Goal: Communication & Community: Answer question/provide support

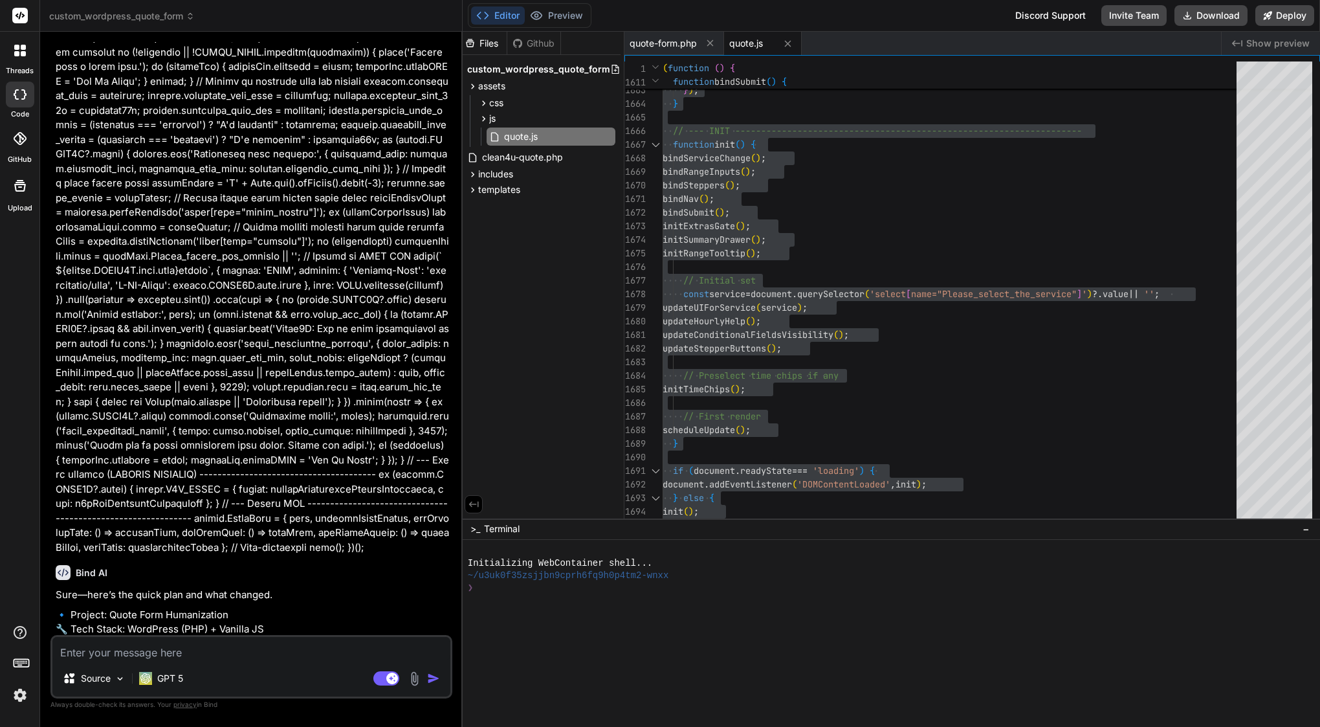
scroll to position [40750, 0]
drag, startPoint x: 155, startPoint y: 612, endPoint x: 245, endPoint y: 623, distance: 90.6
copy p "proceed and replace assets/js/quote.js with your preferred version, plus the mi…"
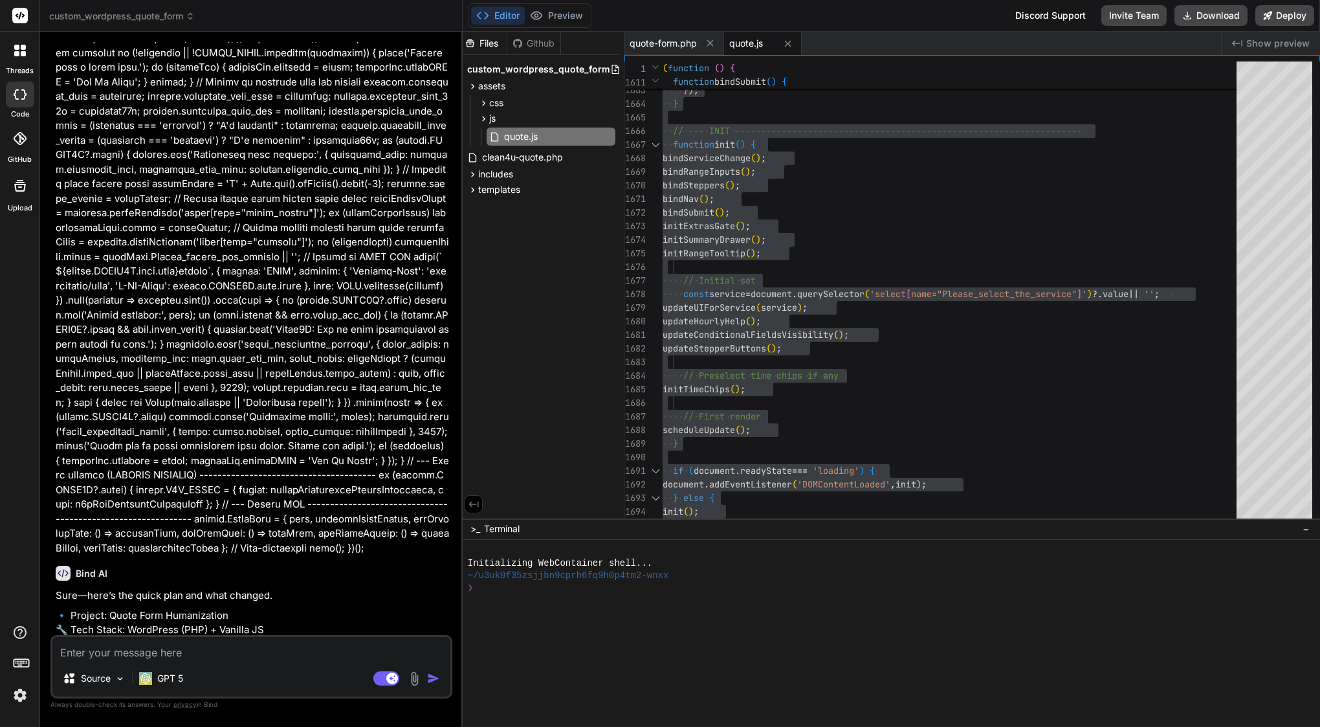
click at [175, 647] on textarea at bounding box center [251, 648] width 398 height 23
paste textarea "proceed and replace assets/js/quote.js with your preferred version, plus the mi…"
type textarea "proceed and replace assets/js/quote.js with your preferred version, plus the mi…"
type textarea "x"
click at [60, 635] on textarea "proceed and replace assets/js/quote.js with your preferred version, plus the mi…" at bounding box center [251, 640] width 398 height 39
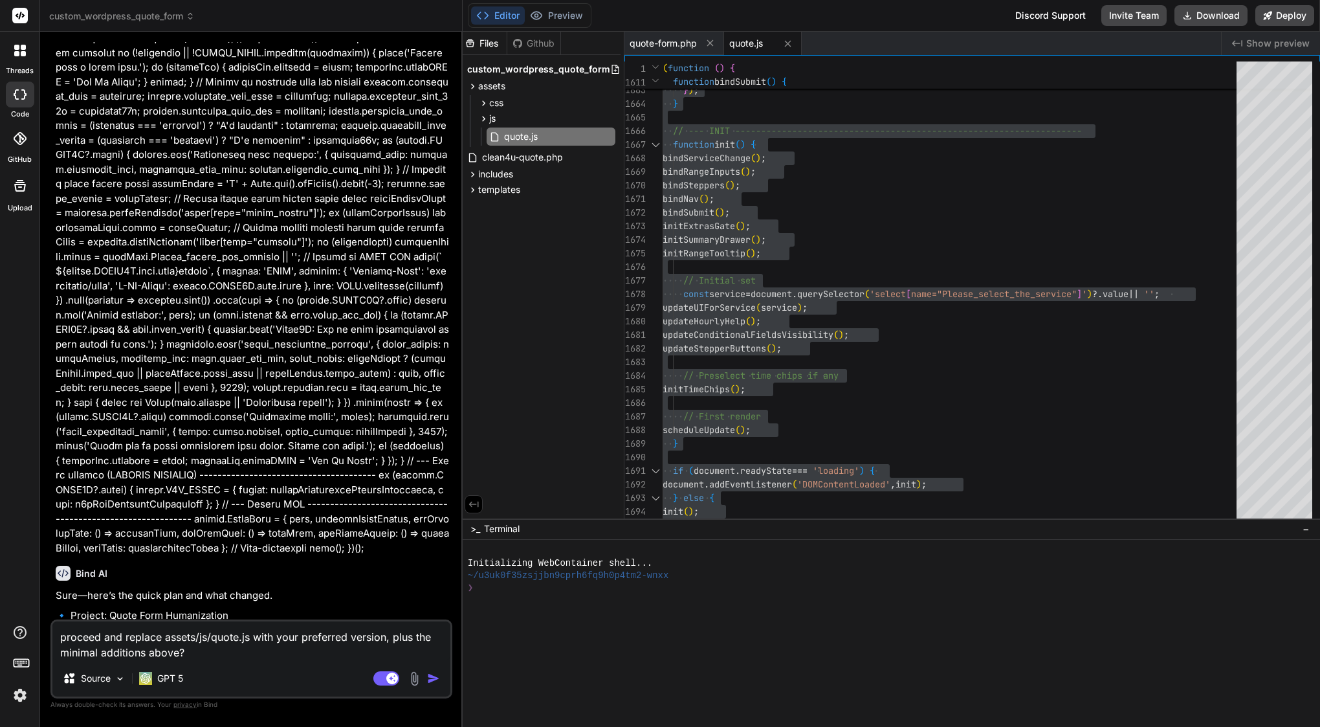
type textarea "pproceed and replace assets/js/quote.js with your preferred version, plus the m…"
type textarea "x"
type textarea "plproceed and replace assets/js/quote.js with your preferred version, plus the …"
type textarea "x"
type textarea "pleproceed and replace assets/js/quote.js with your preferred version, plus the…"
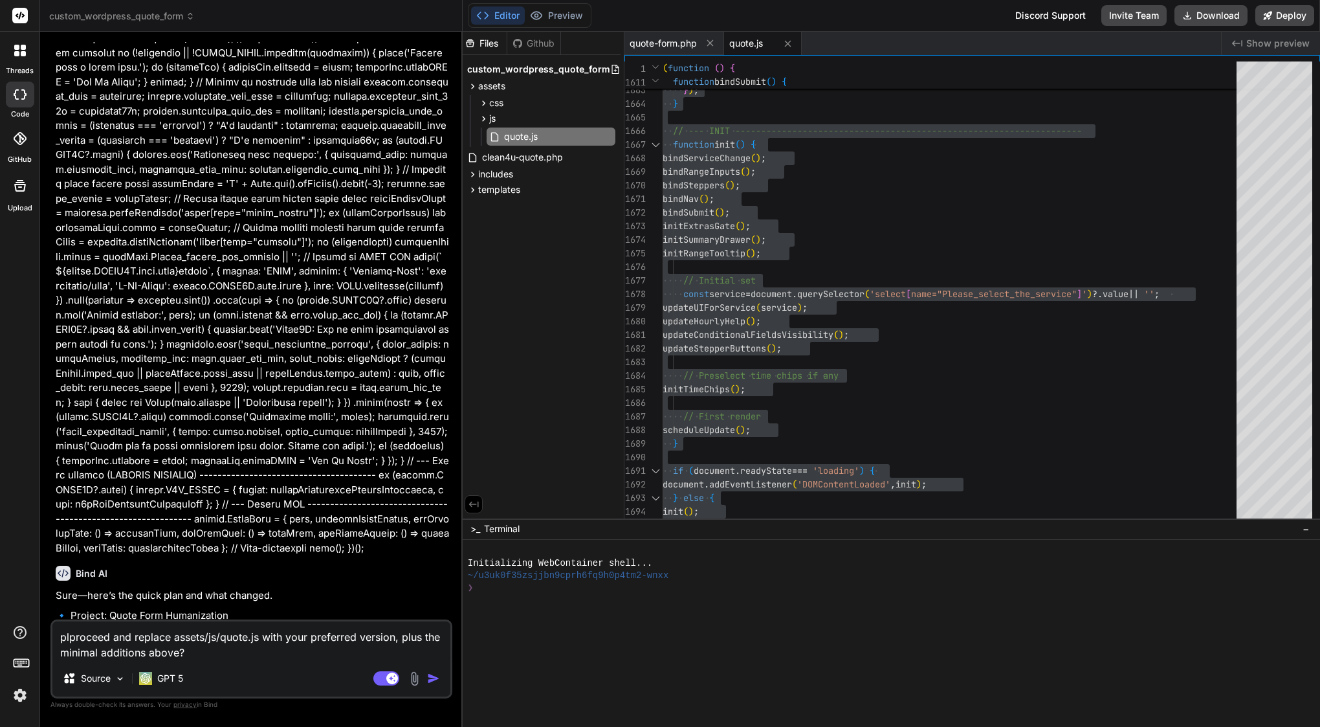
type textarea "x"
type textarea "pleaproceed and replace assets/js/quote.js with your preferred version, plus th…"
type textarea "x"
type textarea "pleasproceed and replace assets/js/quote.js with your preferred version, plus t…"
type textarea "x"
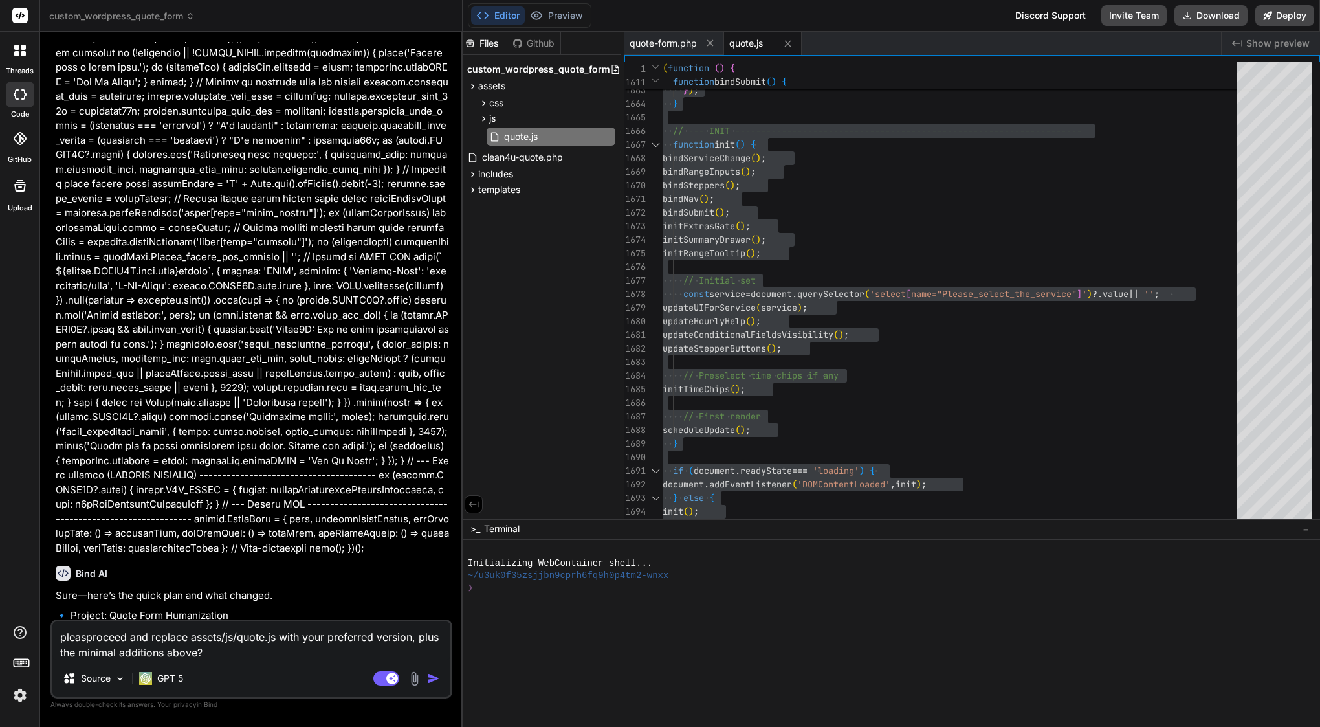
type textarea "pleaseproceed and replace assets/js/quote.js with your preferred version, plus …"
type textarea "x"
type textarea "please proceed and replace assets/js/quote.js with your preferred version, plus…"
type textarea "x"
click at [334, 639] on textarea "please proceed and replace assets/js/quote.js with your preferred version, plus…" at bounding box center [251, 640] width 398 height 39
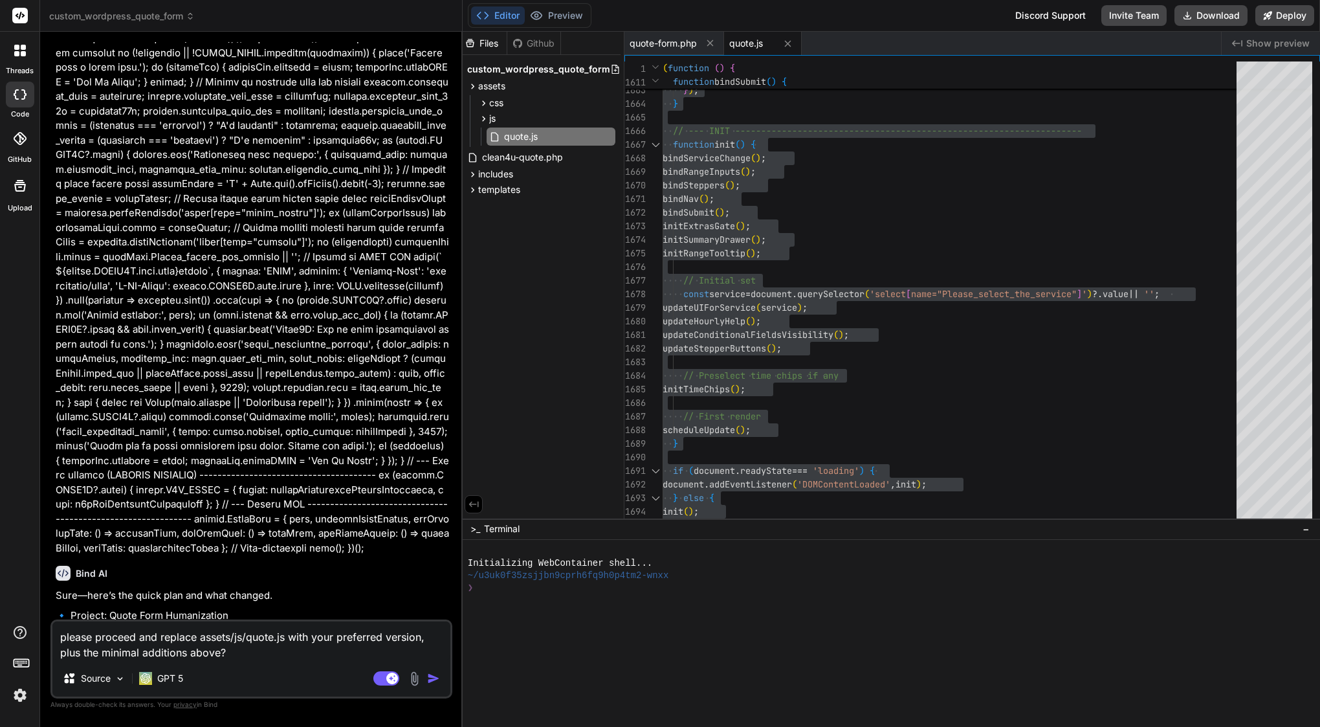
type textarea "please proceed and replace assets/js/quote.js with you preferred version, plus …"
type textarea "x"
type textarea "please proceed and replace assets/js/quote.js with yo preferred version, plus t…"
type textarea "x"
type textarea "please proceed and replace assets/js/quote.js with y preferred version, plus th…"
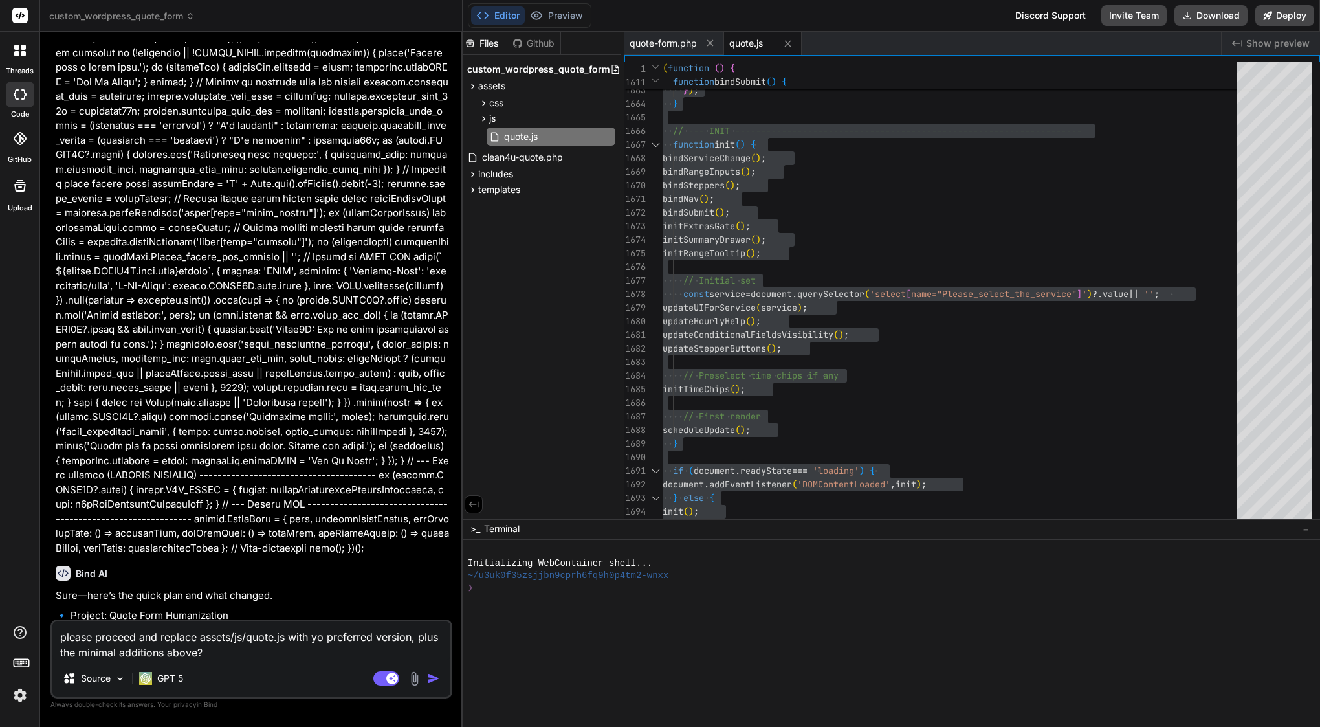
type textarea "x"
type textarea "please proceed and replace assets/js/quote.js with preferred version, plus the …"
type textarea "x"
type textarea "please proceed and replace assets/js/quote.js with m preferred version, plus th…"
type textarea "x"
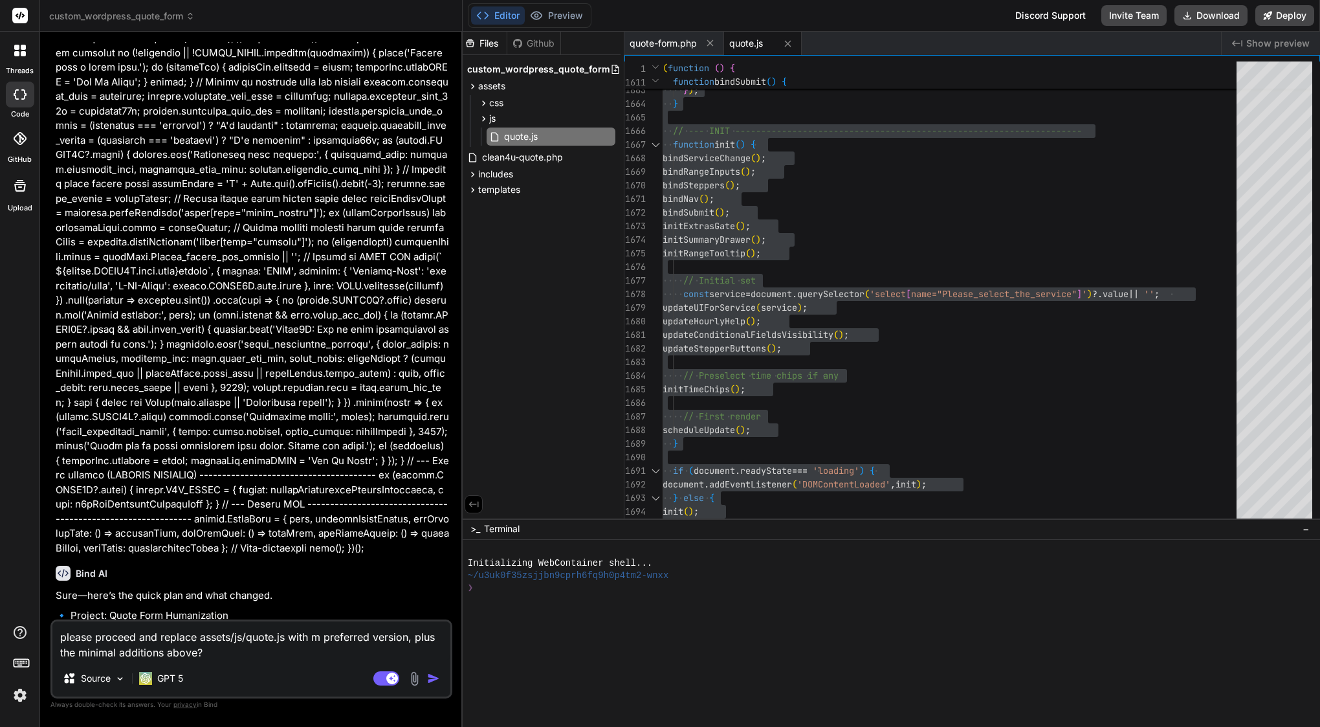
type textarea "please proceed and replace assets/js/quote.js with my preferred version, plus t…"
type textarea "x"
click at [214, 652] on textarea "please proceed and replace assets/js/quote.js with my preferred version, plus t…" at bounding box center [251, 640] width 398 height 39
type textarea "please proceed and replace assets/js/quote.js with my preferred version, plus t…"
type textarea "x"
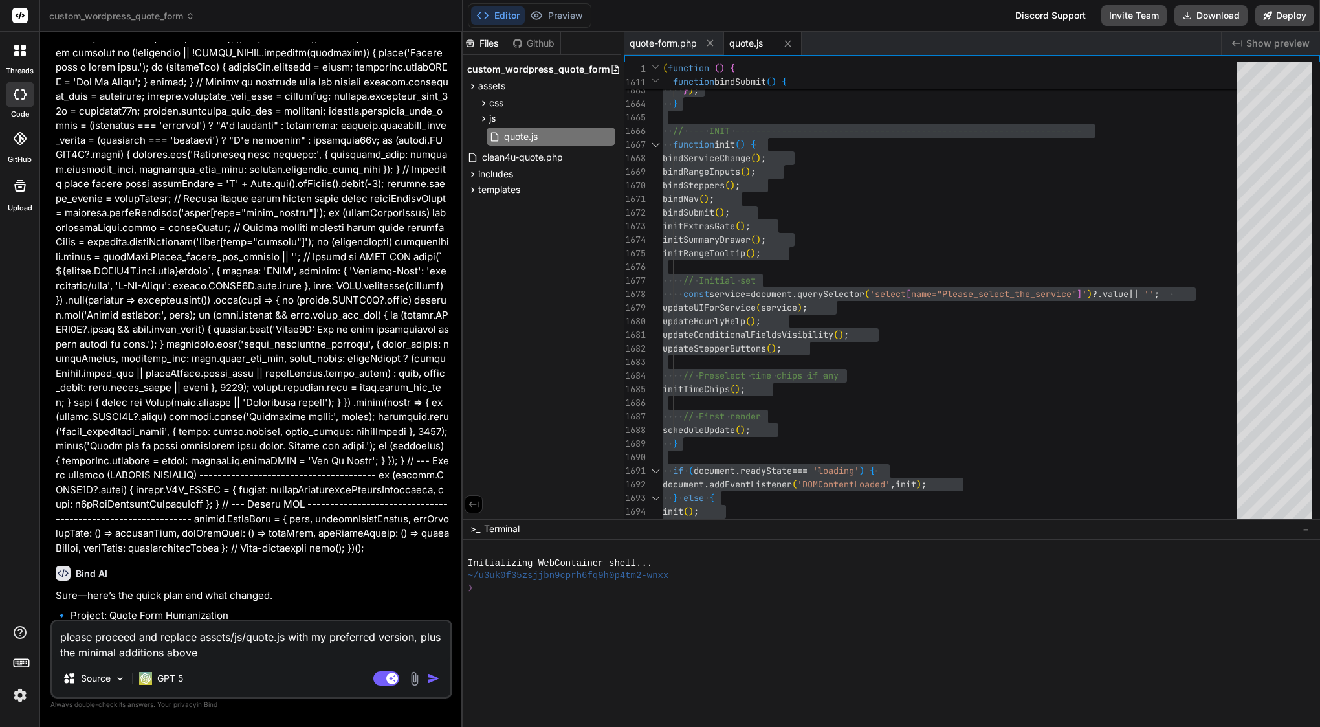
type textarea "please proceed and replace assets/js/quote.js with my preferred version, plus t…"
click at [431, 676] on img "button" at bounding box center [433, 678] width 13 height 13
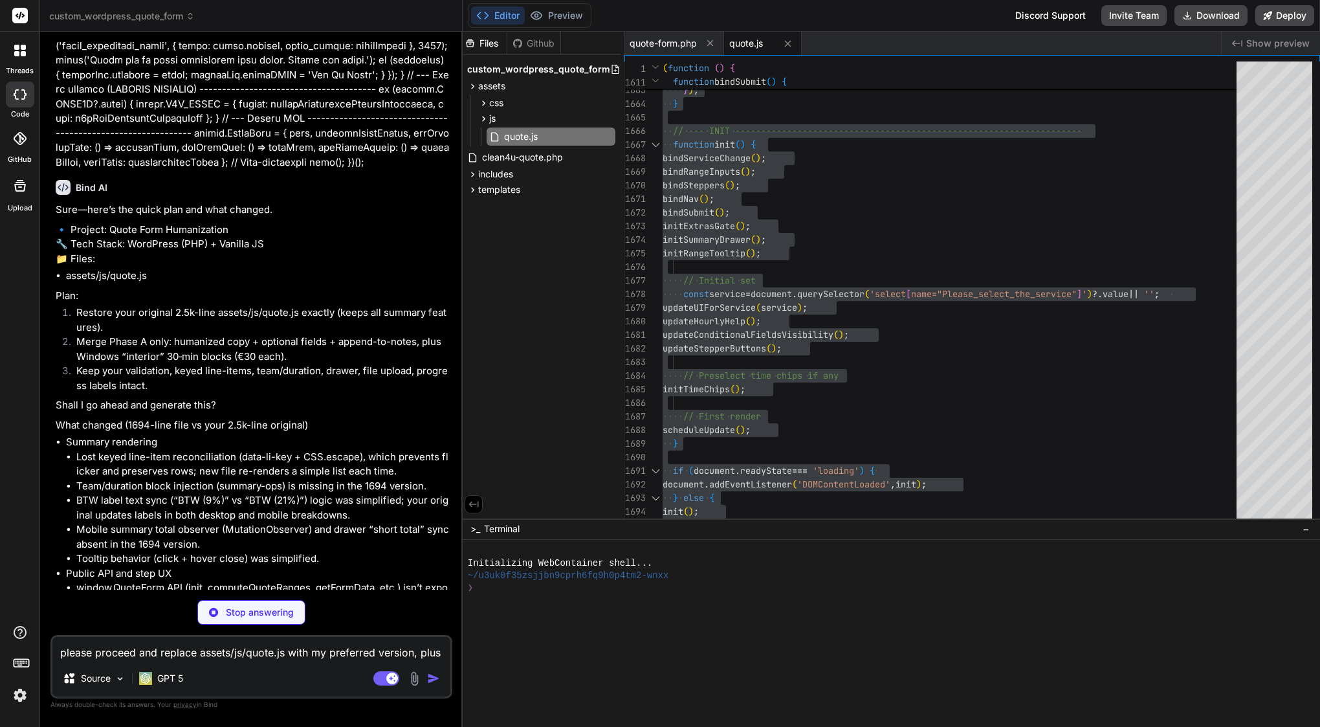
scroll to position [0, 0]
type textarea "x"
type textarea "getFormData: () => formData, getQuoteResult: () => quoteResult, fireEvent: fire…"
type textarea "x"
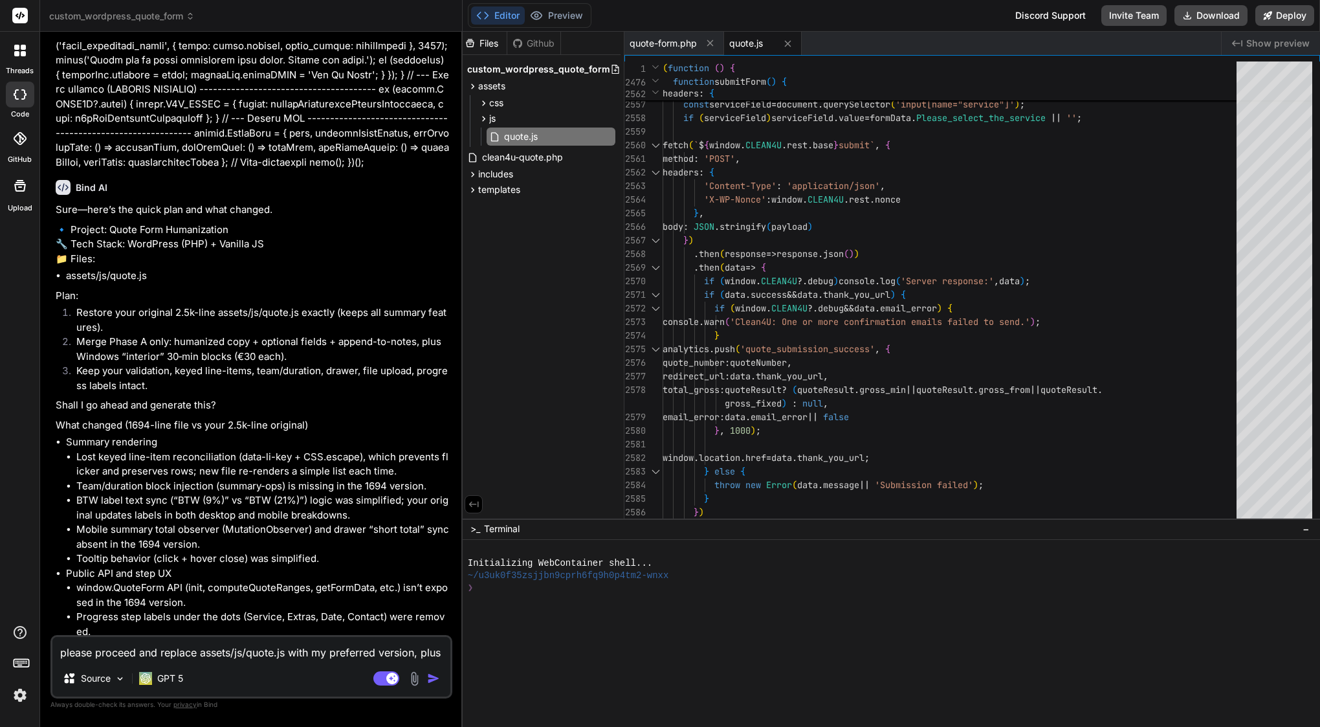
scroll to position [122, 0]
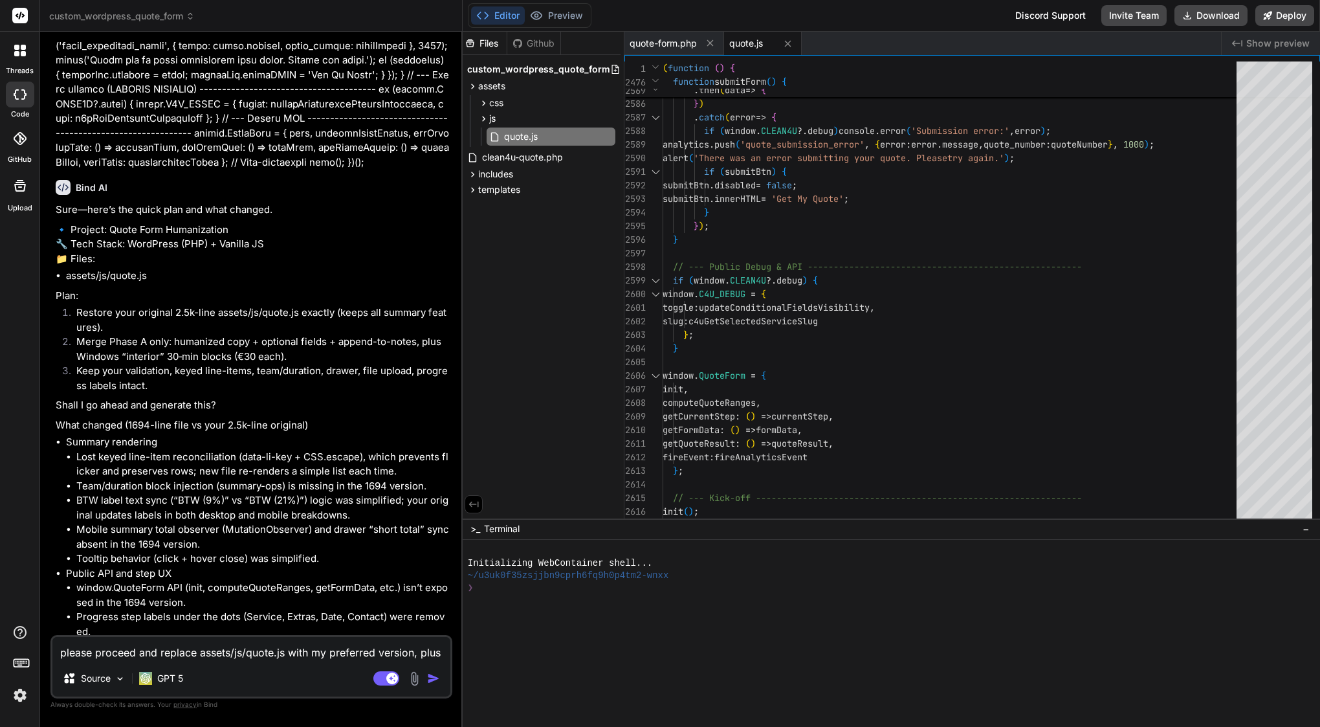
click at [886, 281] on div "if ( window . CLEAN4U ?. debug ) {" at bounding box center [954, 281] width 582 height 14
type textarea "(function () { 'use strict'; // --- CONDITIONAL FIELD HELPERS (unchanged from y…"
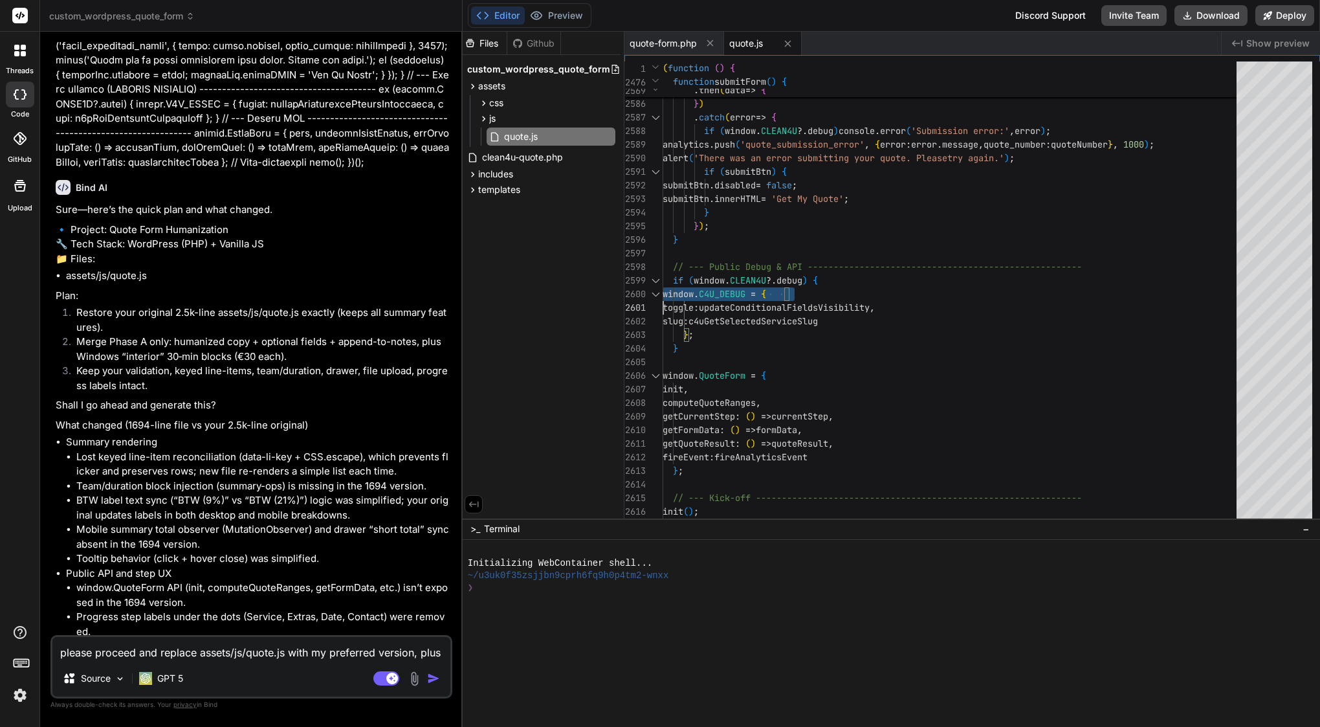
click at [886, 281] on div "if ( window . CLEAN4U ?. debug ) {" at bounding box center [954, 281] width 582 height 14
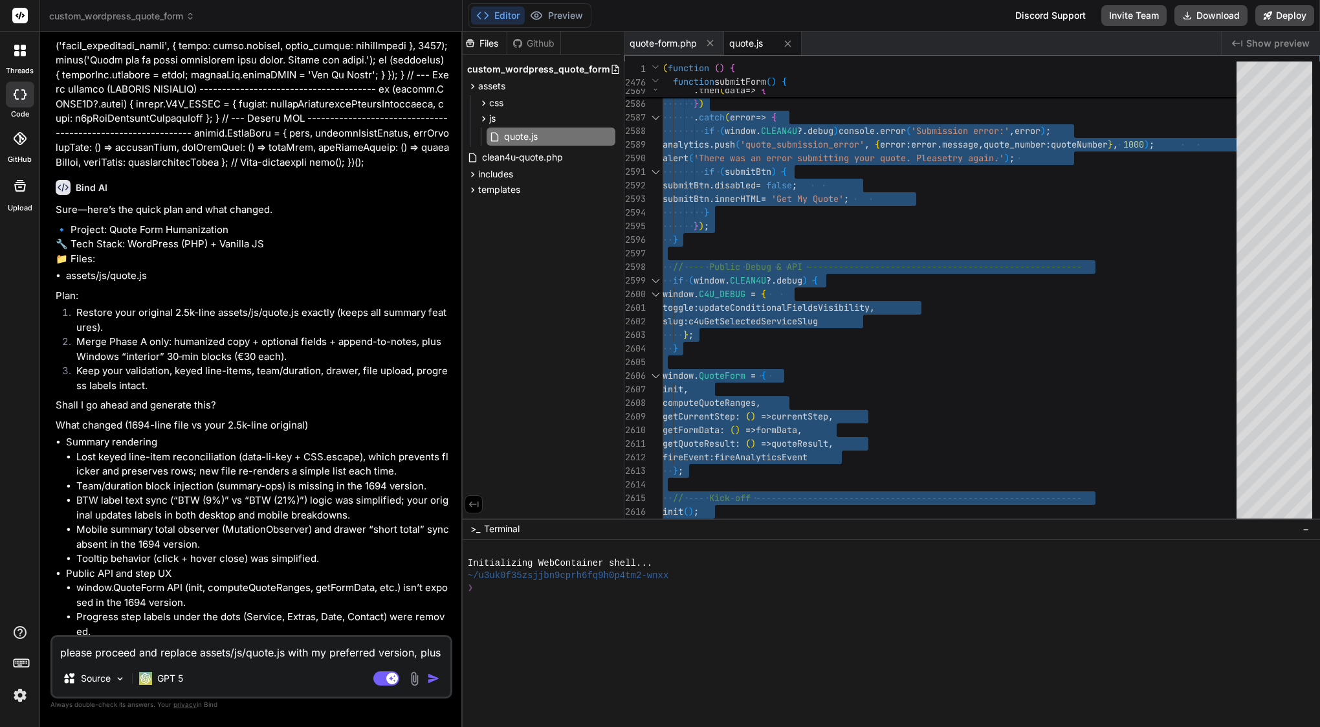
click at [188, 650] on textarea "please proceed and replace assets/js/quote.js with my preferred version, plus t…" at bounding box center [251, 648] width 398 height 23
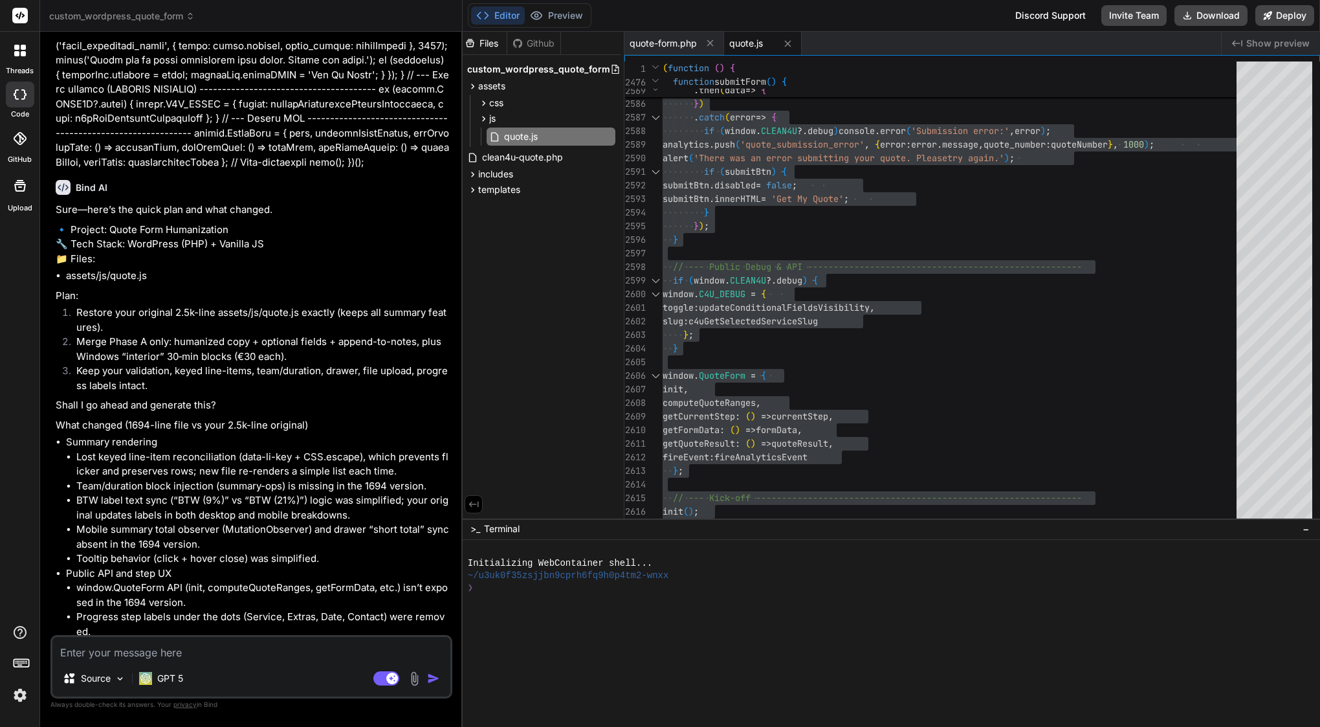
type textarea "i"
type textarea "x"
type textarea "in"
type textarea "x"
type textarea "in"
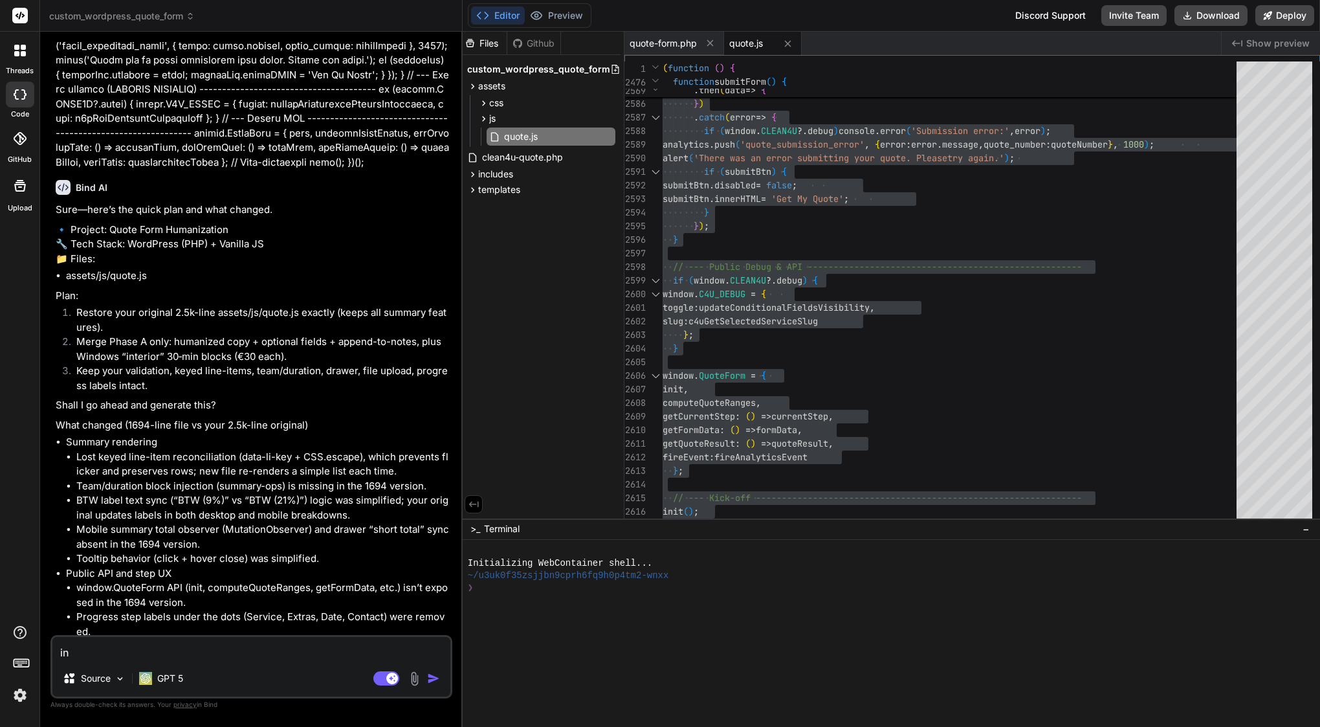
type textarea "x"
type textarea "in s"
type textarea "x"
type textarea "in su"
type textarea "x"
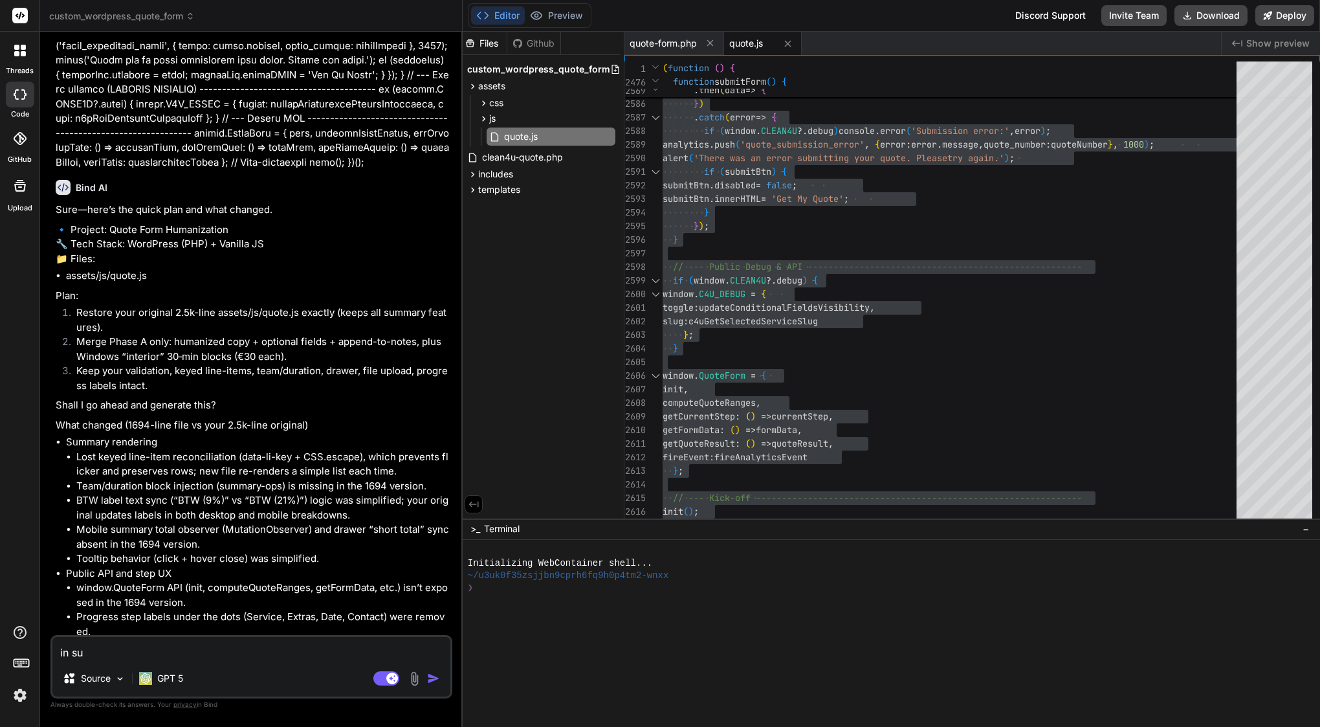
type textarea "in sum"
type textarea "x"
type textarea "in summ"
type textarea "x"
type textarea "in summa"
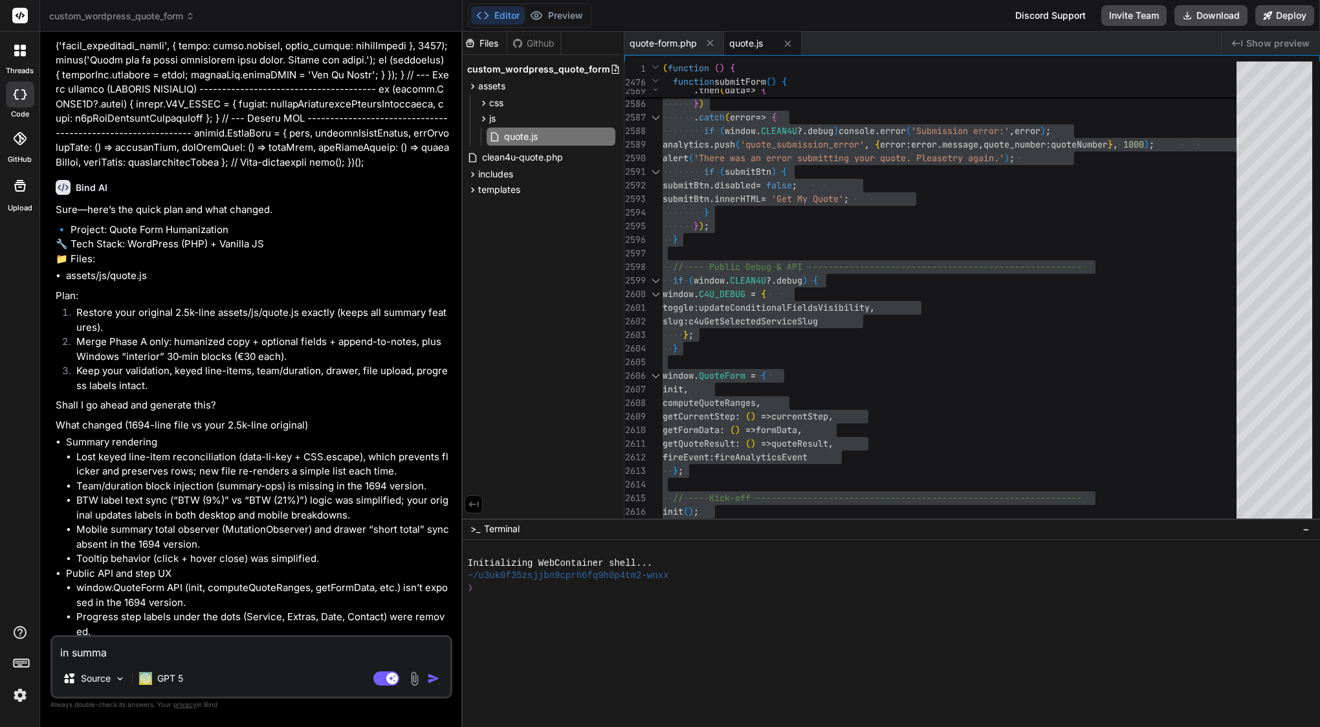
type textarea "x"
type textarea "in [PERSON_NAME]"
type textarea "x"
type textarea "in summary"
type textarea "x"
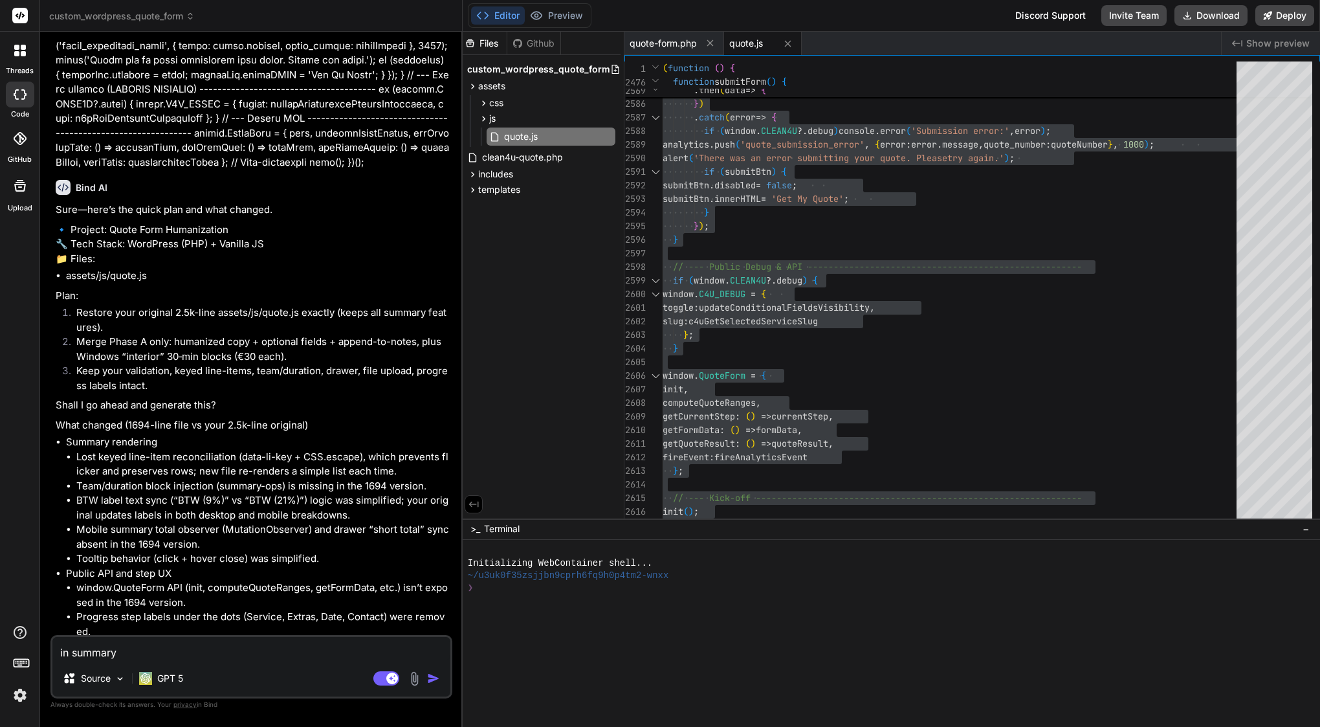
type textarea "in summary"
type textarea "x"
type textarea "in summary p"
type textarea "x"
type textarea "in summary pa"
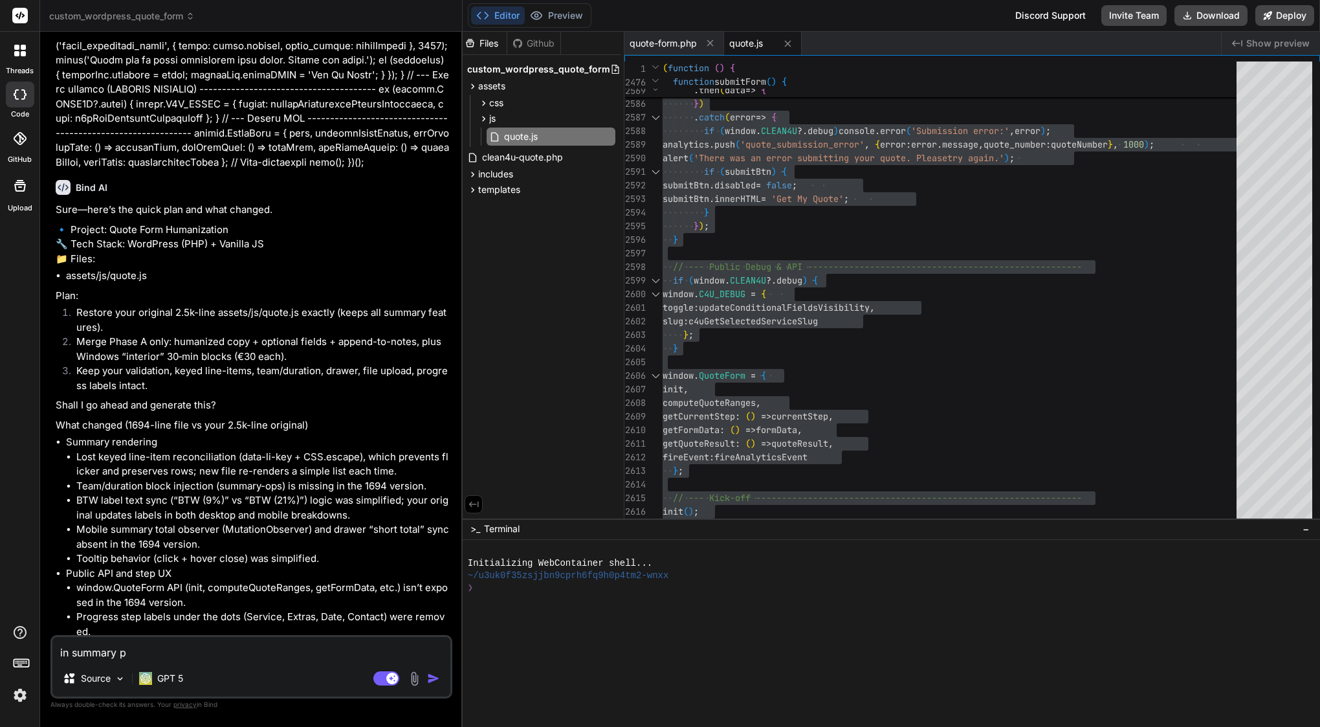
type textarea "x"
type textarea "in summary pan"
type textarea "x"
type textarea "in summary pane"
type textarea "x"
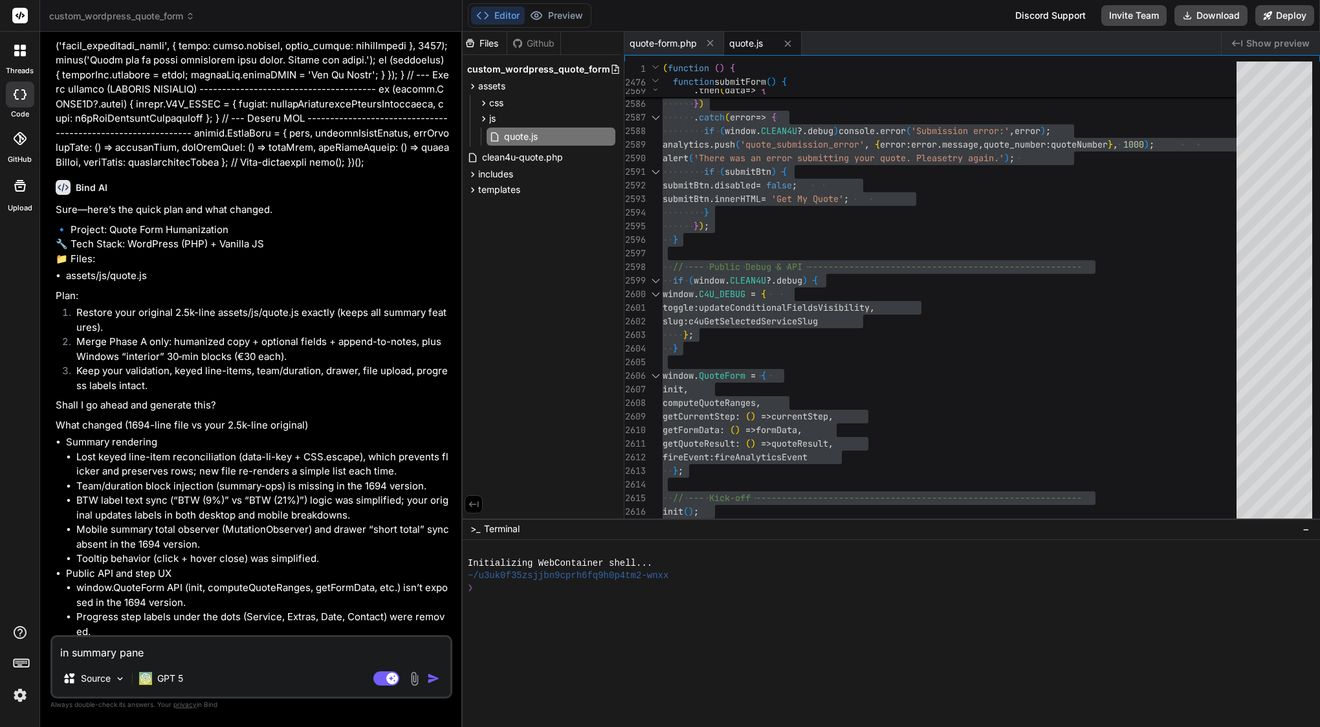
type textarea "in summary panel"
type textarea "x"
type textarea "in summary panel"
type textarea "x"
type textarea "in summary panel l"
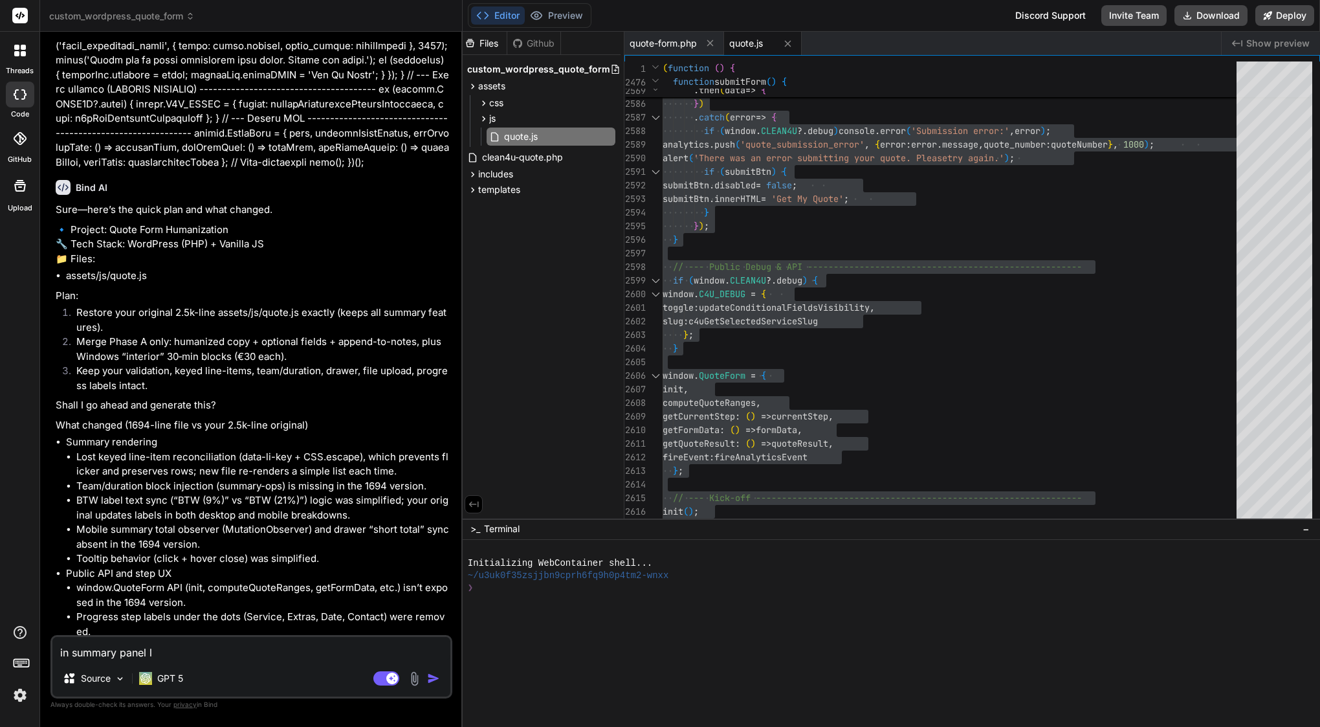
type textarea "x"
type textarea "in summary panel li"
type textarea "x"
type textarea "in summary panel liv"
type textarea "x"
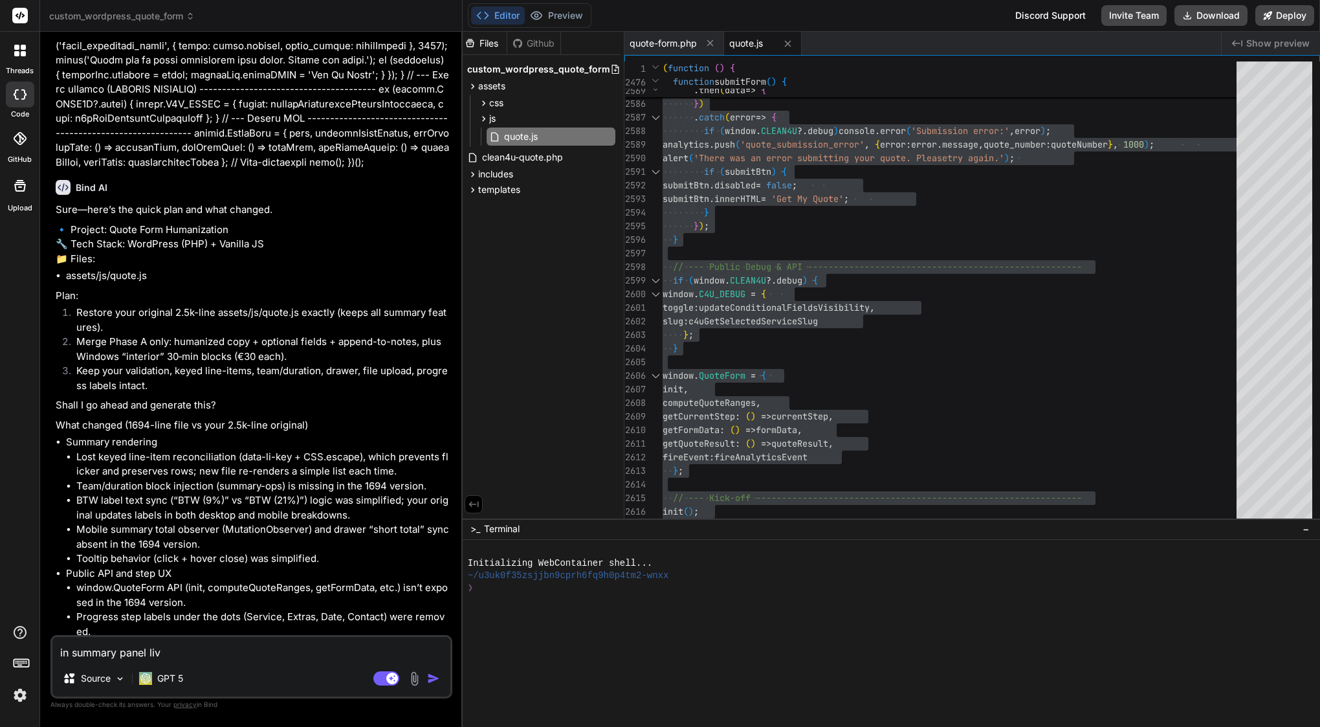
type textarea "in summary panel live"
type textarea "x"
type textarea "in summary panel live"
type textarea "x"
type textarea "in summary panel live p"
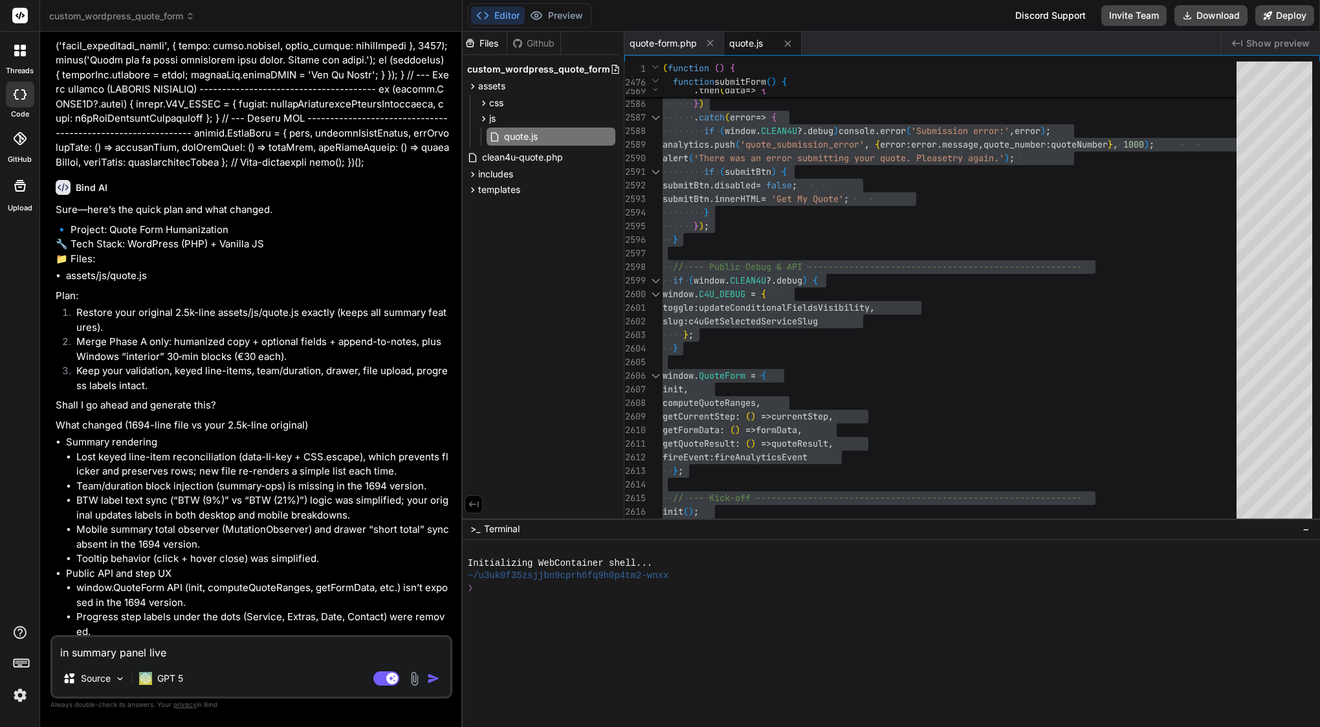
type textarea "x"
type textarea "in summary panel live pr"
type textarea "x"
type textarea "in summary panel live pri"
type textarea "x"
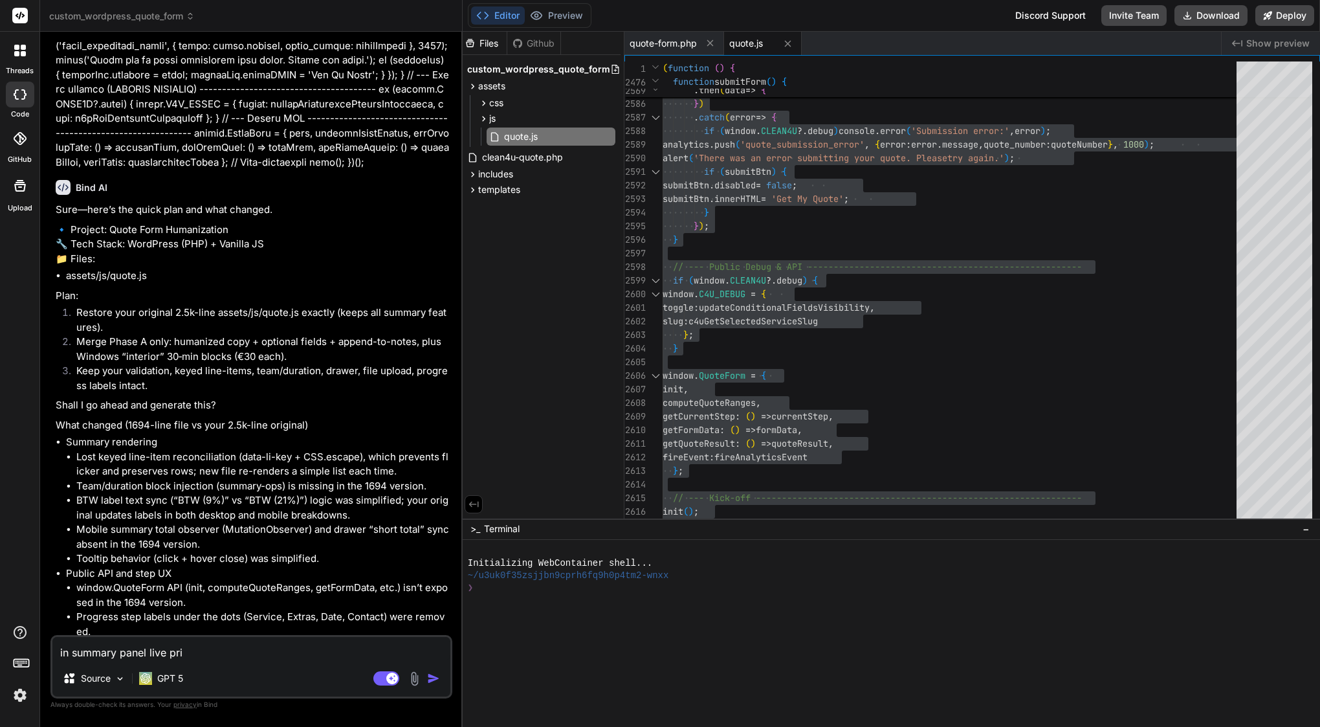
type textarea "in summary panel live pric"
type textarea "x"
type textarea "in summary panel live price"
type textarea "x"
type textarea "in summary panel live prices"
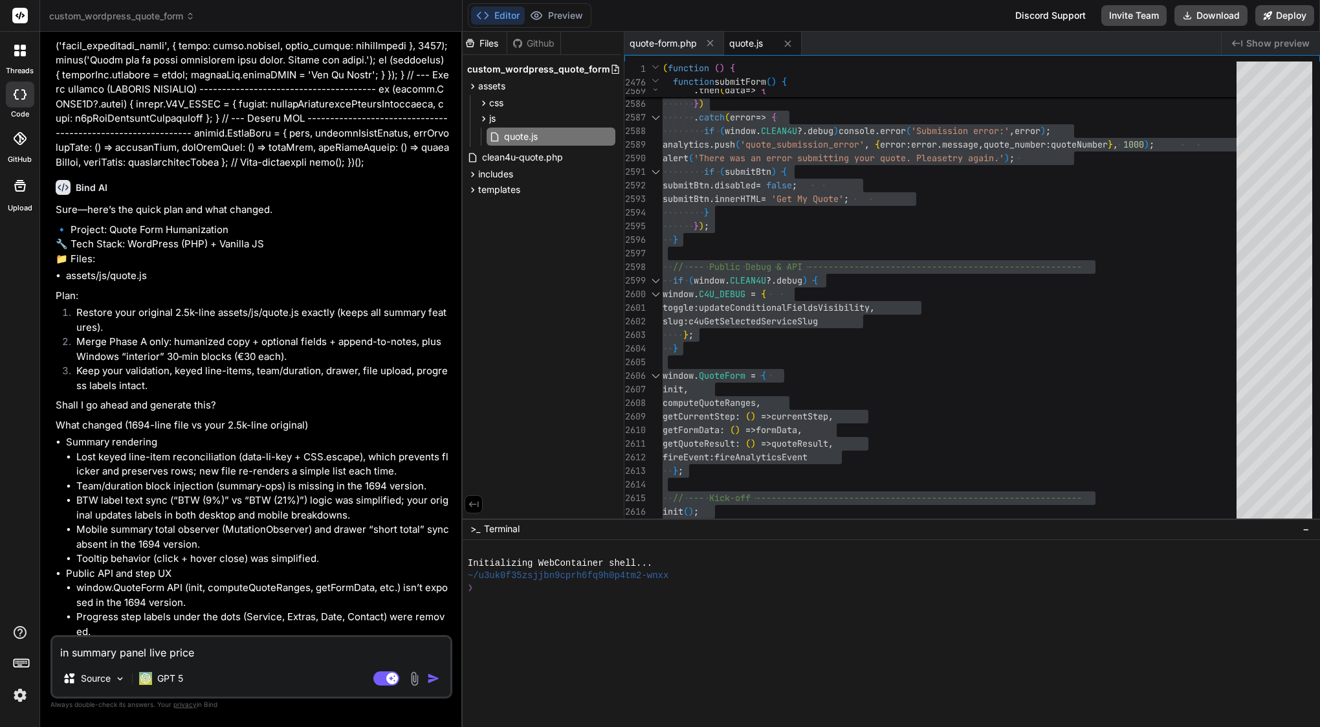
type textarea "x"
type textarea "in summary panel live prices"
type textarea "x"
type textarea "in summary panel live prices n"
type textarea "x"
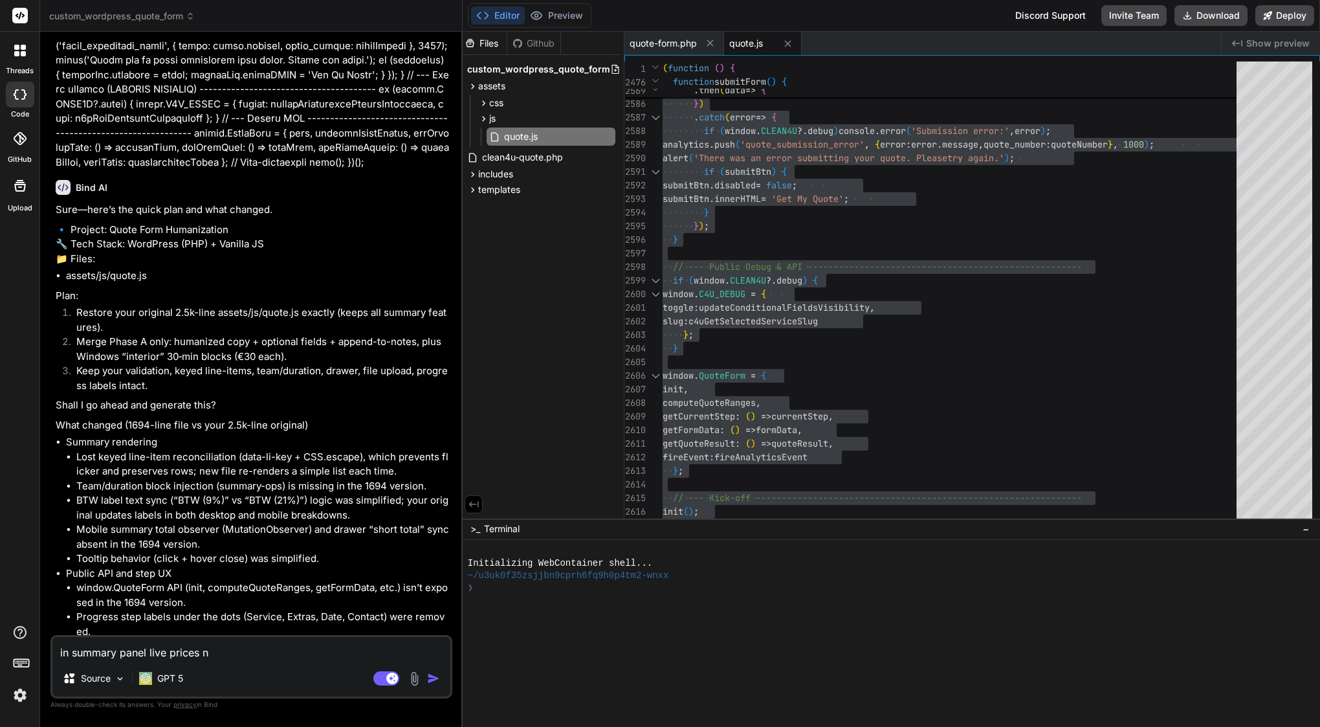
type textarea "in summary panel live prices no"
type textarea "x"
type textarea "in summary panel live prices not"
type textarea "x"
type textarea "in summary panel live prices not"
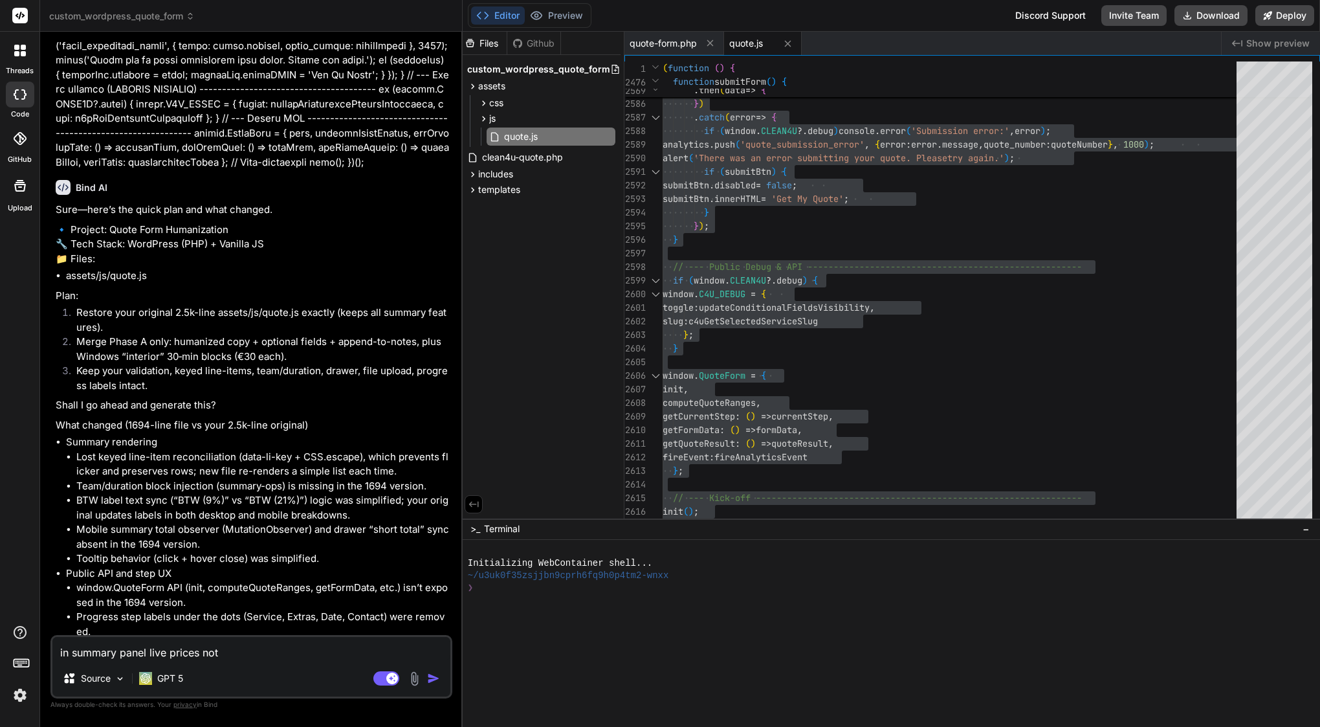
type textarea "x"
type textarea "in summary panel live prices not w"
type textarea "x"
type textarea "in summary panel live prices not wo"
type textarea "x"
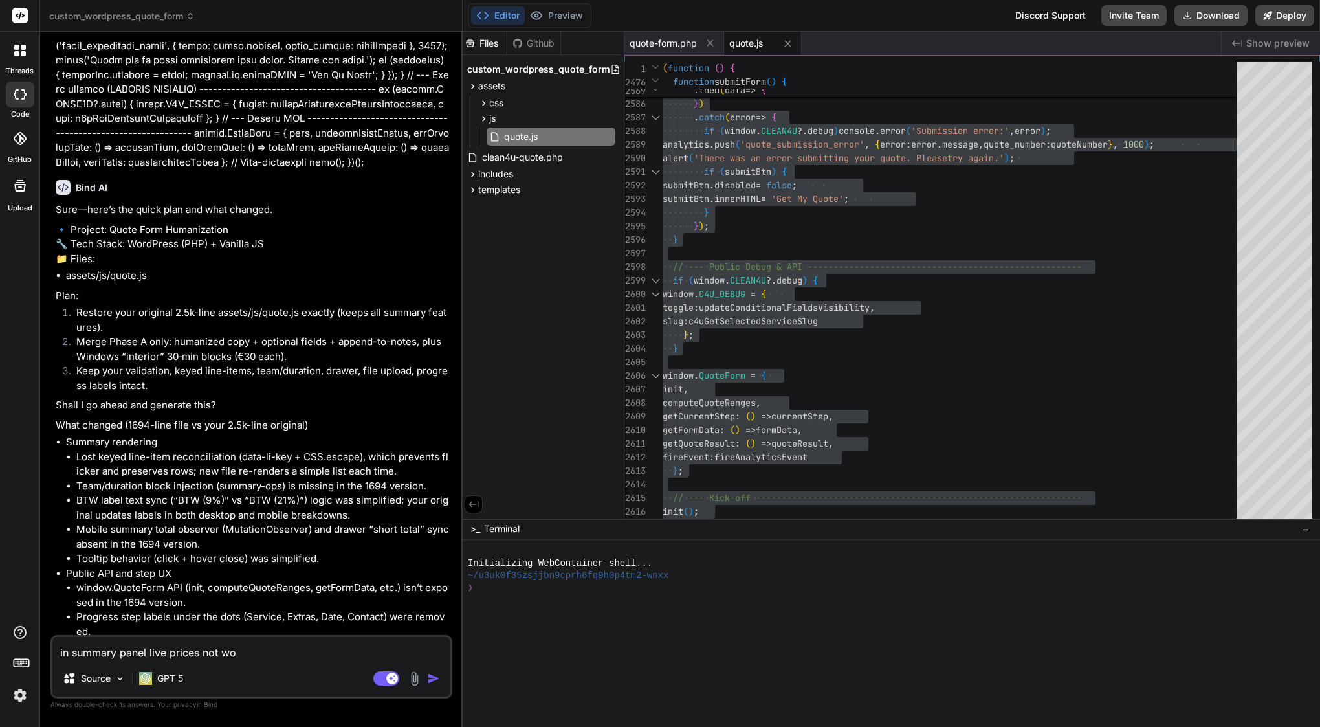
type textarea "in summary panel live prices not wor"
type textarea "x"
type textarea "in summary panel live prices not work"
type textarea "x"
type textarea "in summary panel live prices not works"
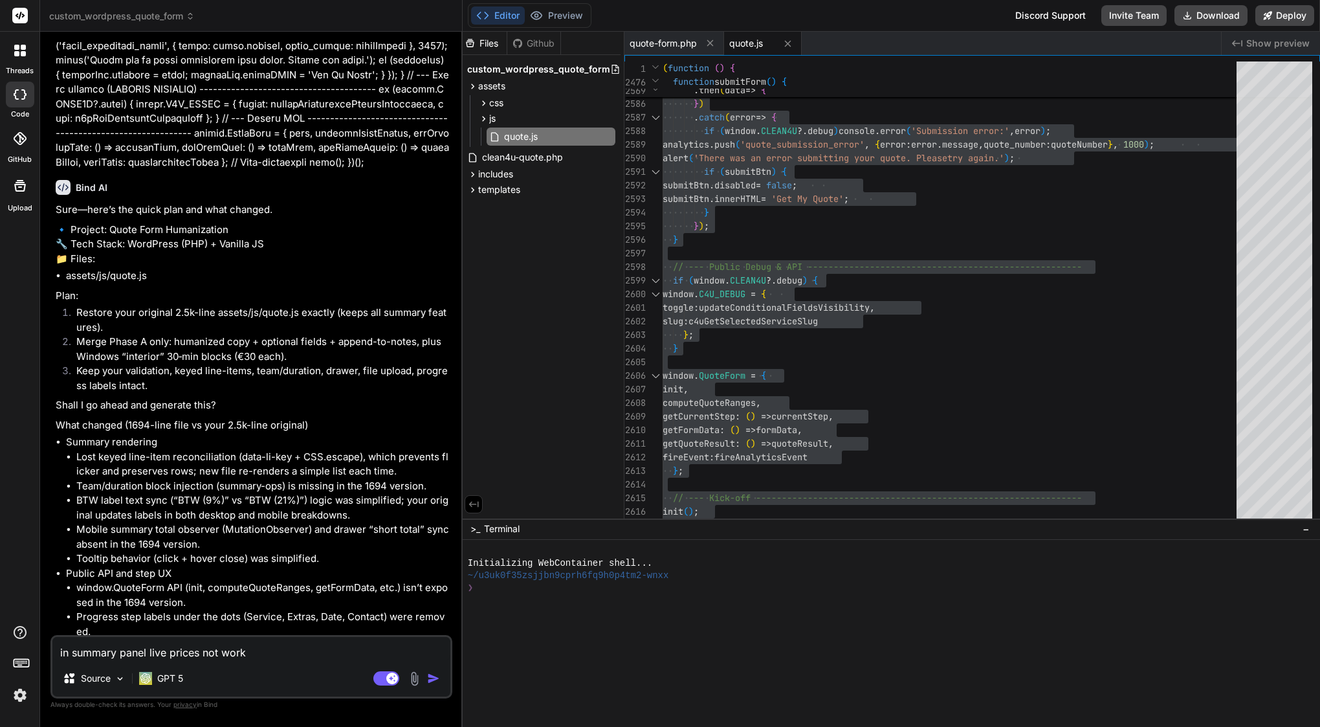
type textarea "x"
type textarea "in summary panel live prices not works,"
type textarea "x"
click at [72, 653] on textarea "in summary panel live prices not works," at bounding box center [251, 648] width 398 height 23
type textarea "insummary panel live prices not works,"
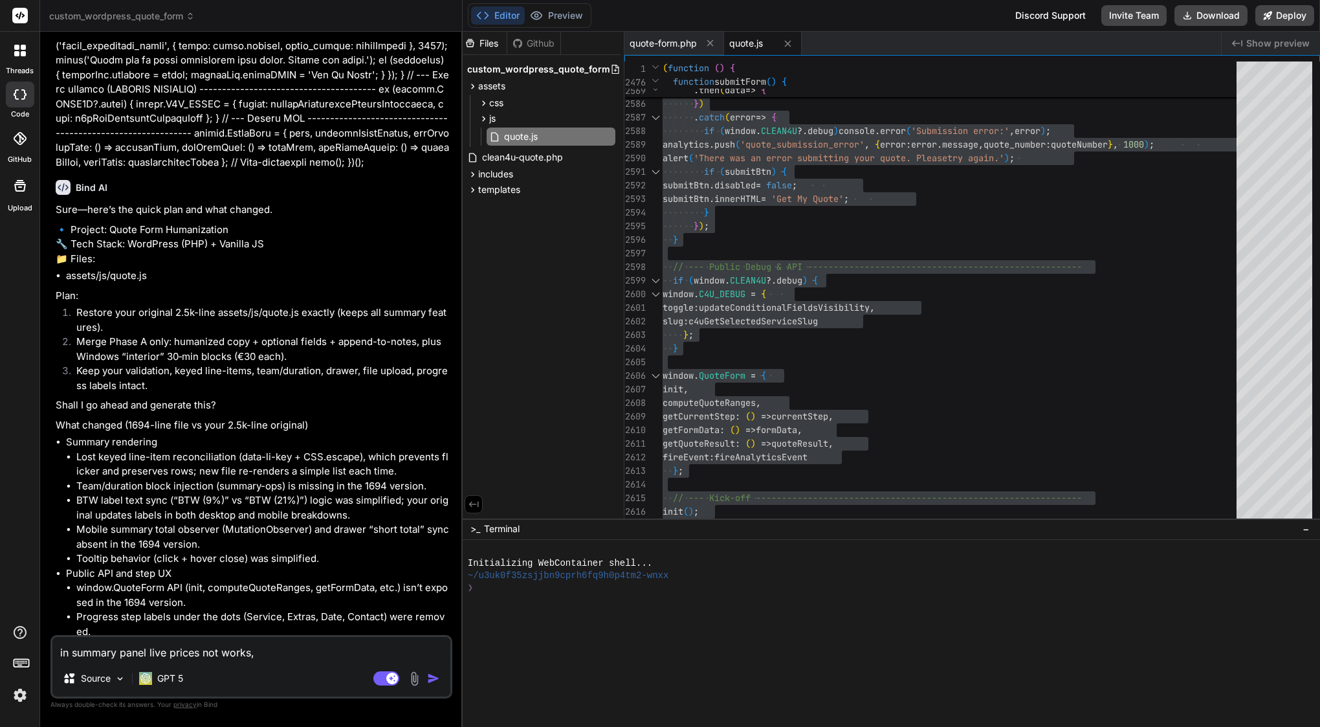
type textarea "x"
type textarea "isummary panel live prices not works,"
type textarea "x"
type textarea "summary panel live prices not works,"
type textarea "x"
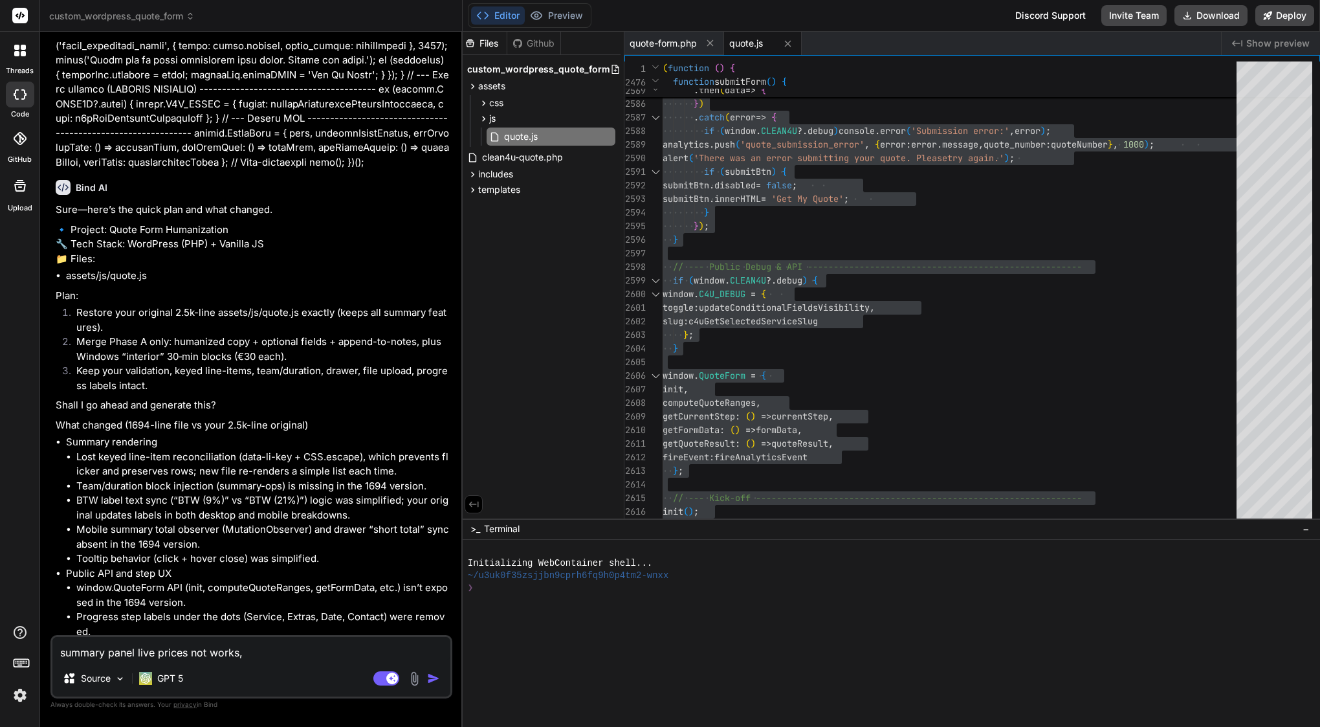
click at [307, 652] on textarea "summary panel live prices not works," at bounding box center [251, 648] width 398 height 23
type textarea "summary panel live prices not works"
type textarea "x"
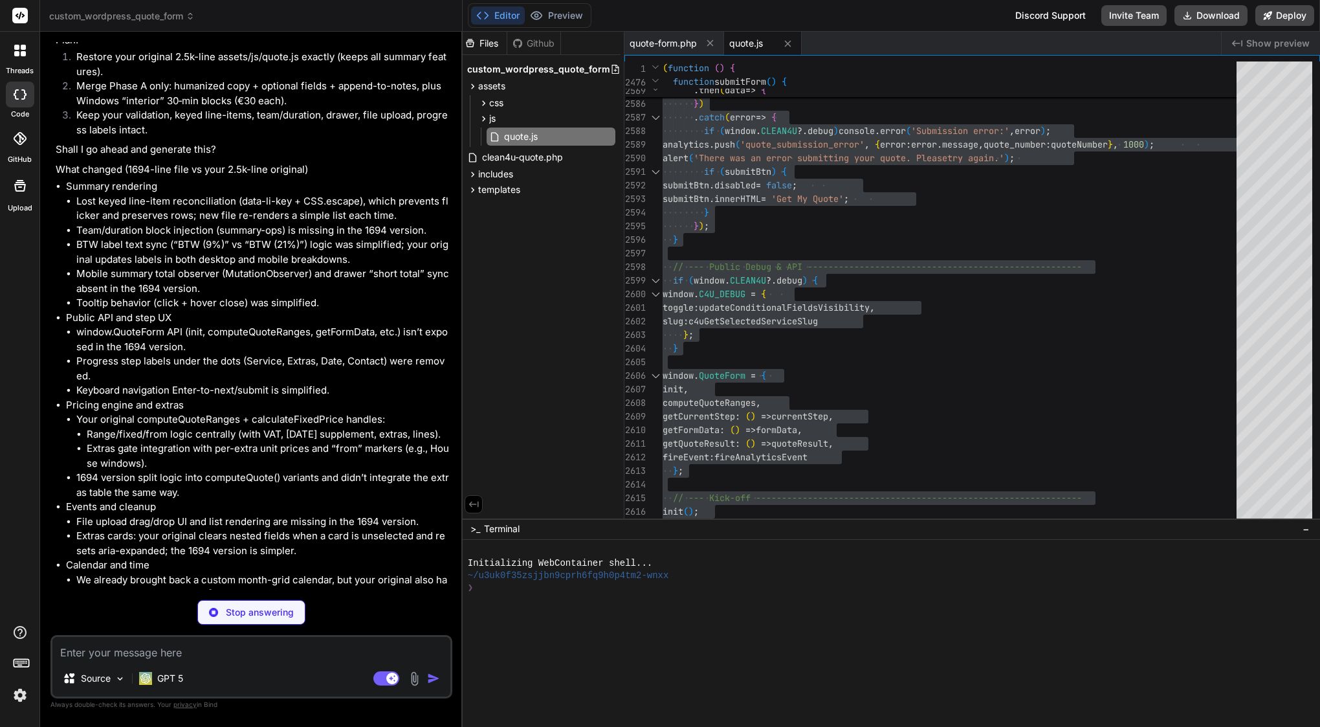
scroll to position [41390, 0]
click at [138, 644] on textarea at bounding box center [251, 648] width 398 height 23
click at [125, 657] on textarea at bounding box center [251, 648] width 398 height 23
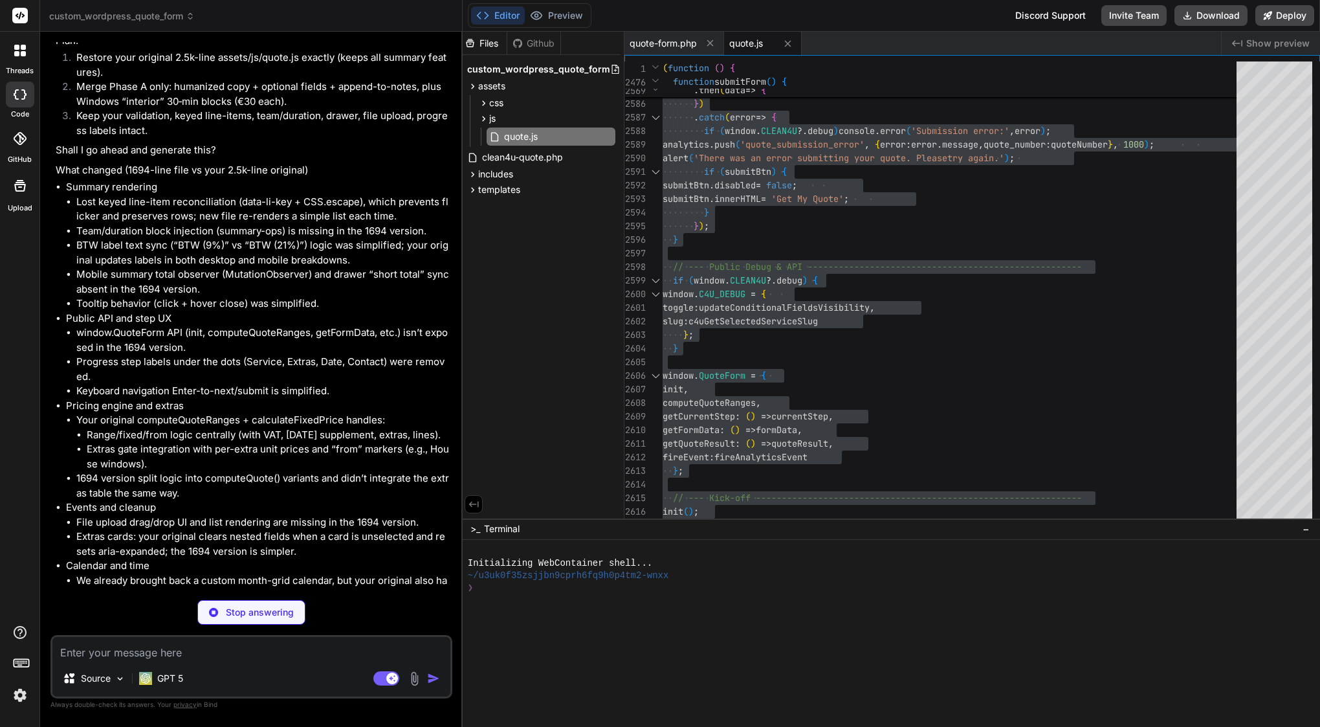
type textarea "x"
type textarea "getFormData: () => formData, getQuoteResult: () => quoteResult, fireEvent: fire…"
type textarea "x"
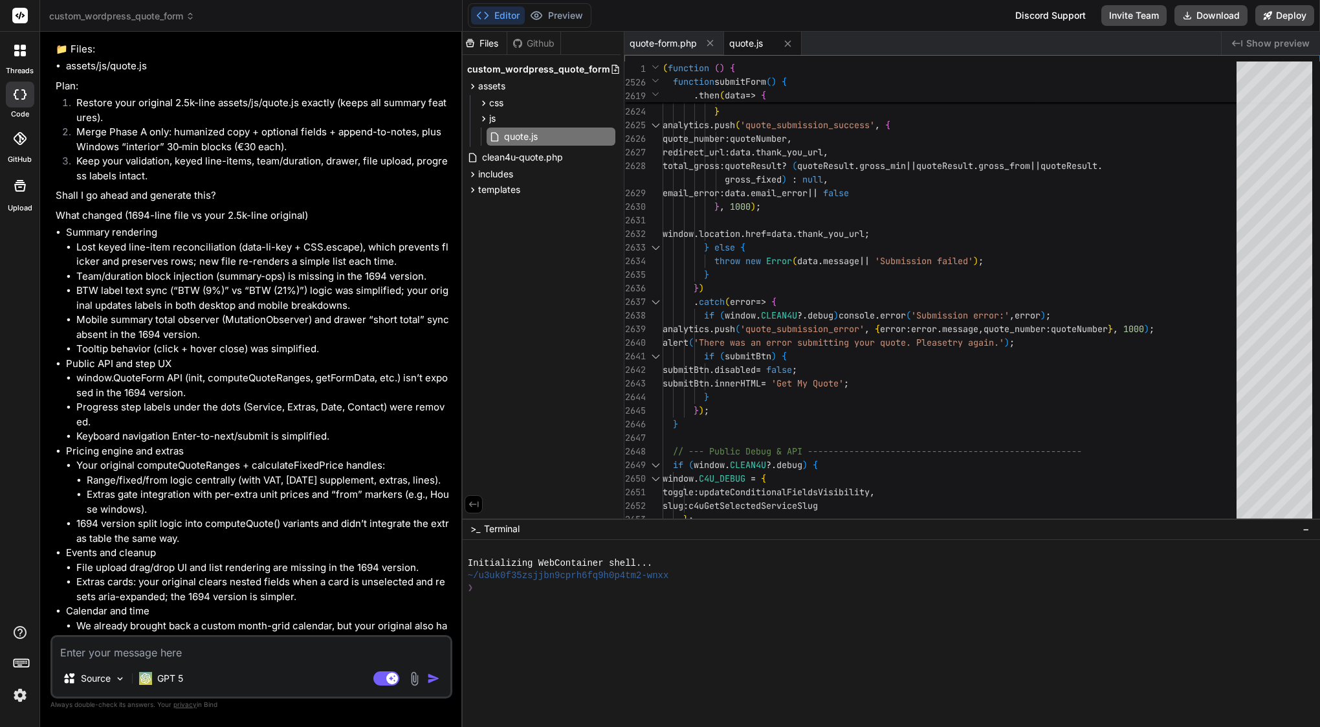
scroll to position [122, 0]
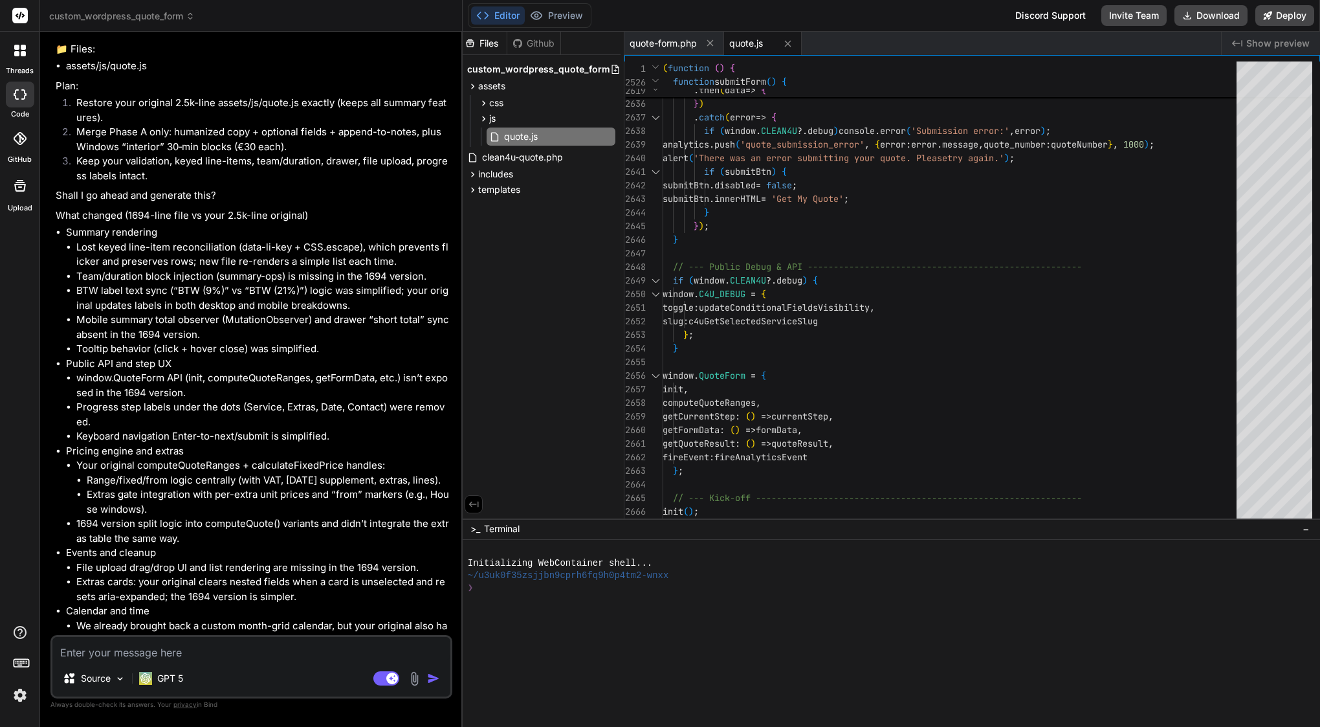
click at [776, 268] on span "// --- Public Debug & API ------------------------" at bounding box center [802, 267] width 259 height 12
type textarea "(function () { 'use strict'; // --- CONDITIONAL FIELD HELPERS (unchanged from y…"
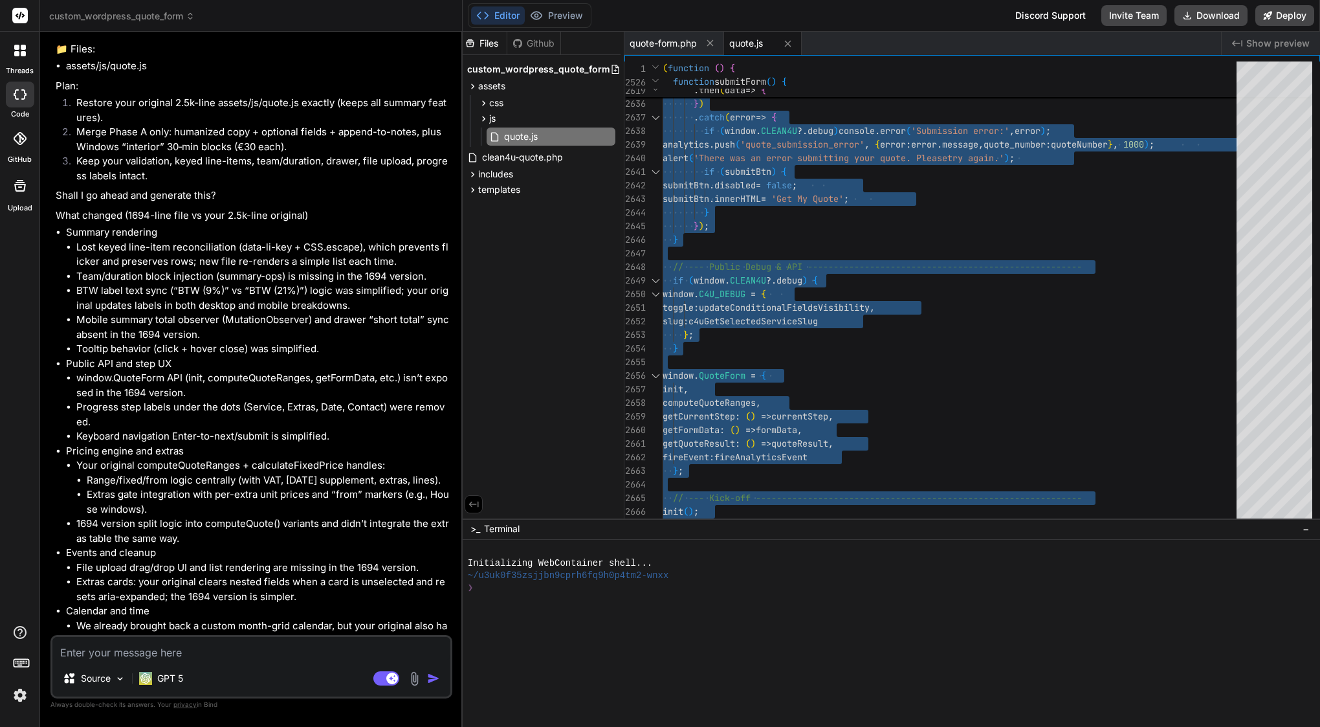
click at [776, 268] on span "// --- Public Debug & API ------------------------" at bounding box center [802, 267] width 259 height 12
